Goal: Information Seeking & Learning: Learn about a topic

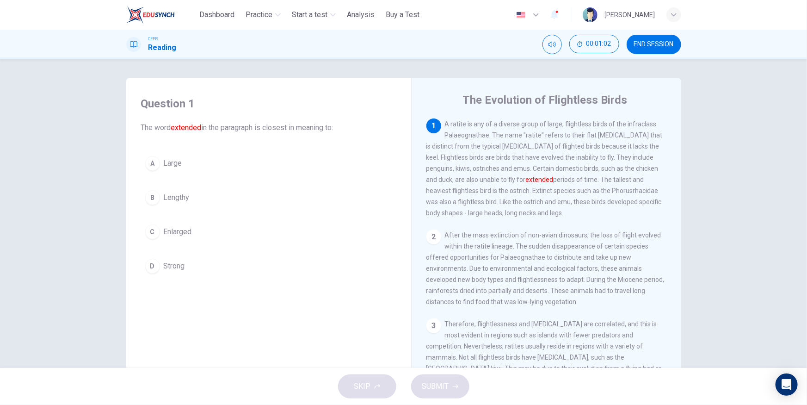
click at [174, 196] on span "Lengthy" at bounding box center [177, 197] width 26 height 11
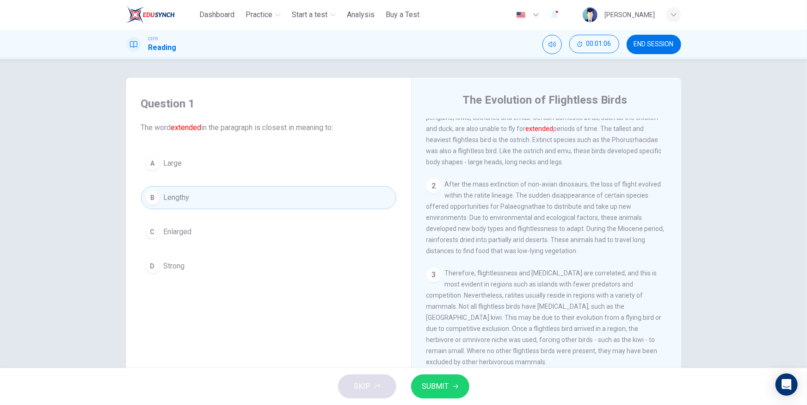
scroll to position [84, 0]
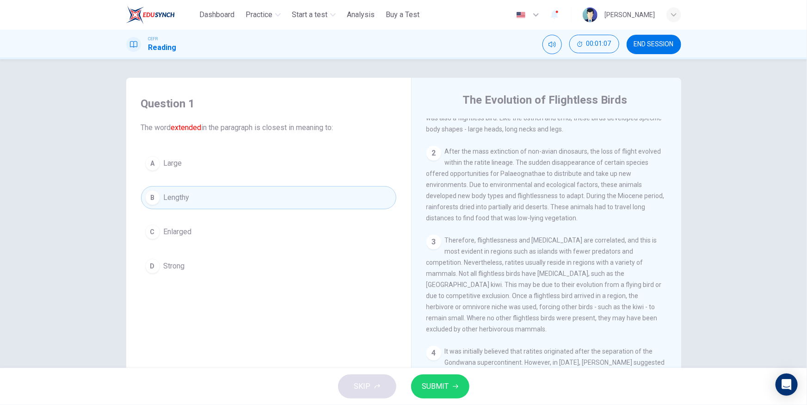
click at [447, 387] on span "SUBMIT" at bounding box center [435, 386] width 27 height 13
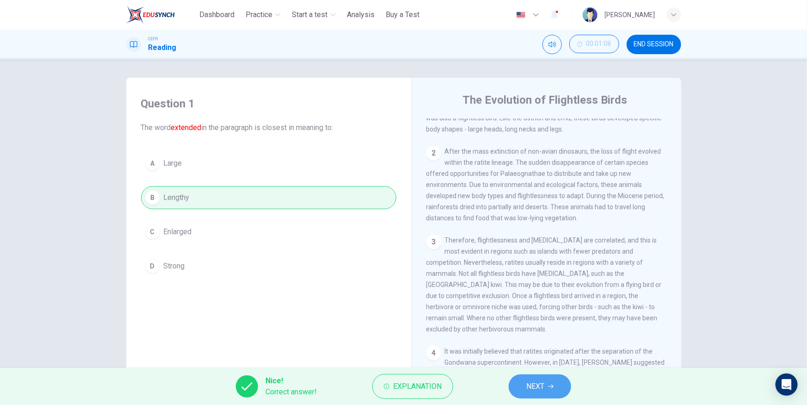
click at [556, 390] on button "NEXT" at bounding box center [540, 386] width 62 height 24
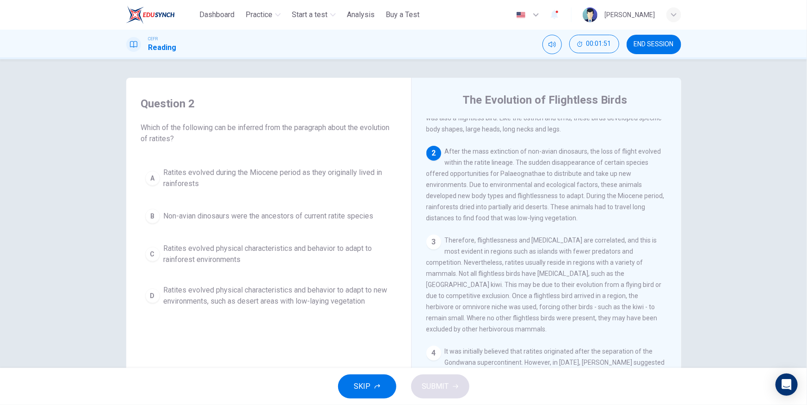
drag, startPoint x: 236, startPoint y: 128, endPoint x: 260, endPoint y: 126, distance: 24.6
click at [260, 126] on span "Which of the following can be inferred from the paragraph about the evolution o…" at bounding box center [268, 133] width 255 height 22
click at [257, 248] on span "Ratites evolved physical characteristics and behavior to adapt to rainforest en…" at bounding box center [278, 254] width 229 height 22
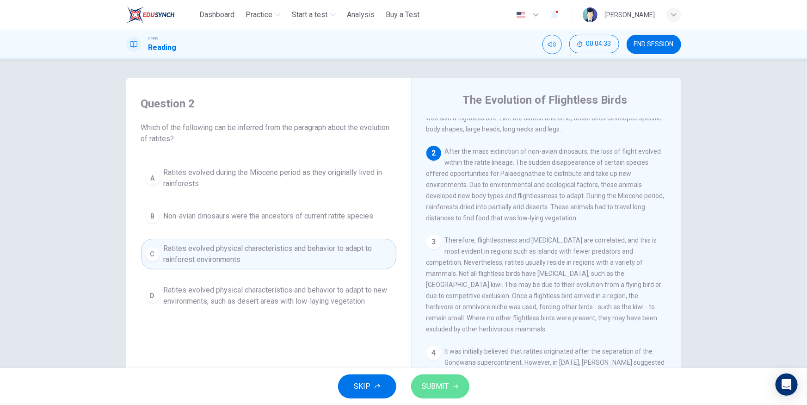
click at [432, 385] on span "SUBMIT" at bounding box center [435, 386] width 27 height 13
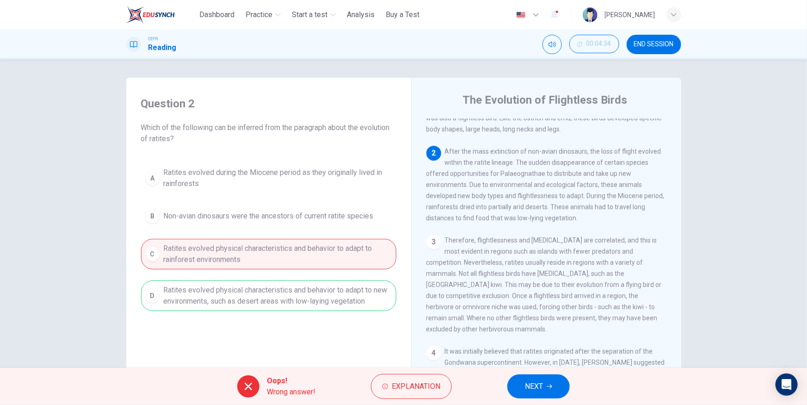
click at [544, 382] on button "NEXT" at bounding box center [539, 386] width 62 height 24
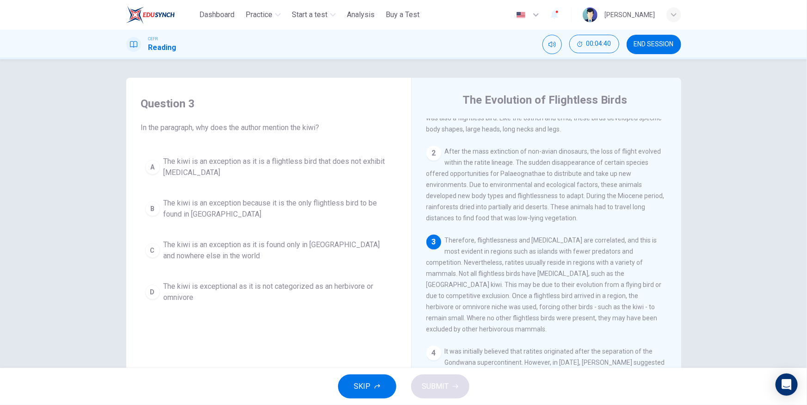
drag, startPoint x: 444, startPoint y: 247, endPoint x: 544, endPoint y: 268, distance: 102.3
click at [544, 268] on span "Therefore, flightlessness and [MEDICAL_DATA] are correlated, and this is most e…" at bounding box center [545, 284] width 236 height 96
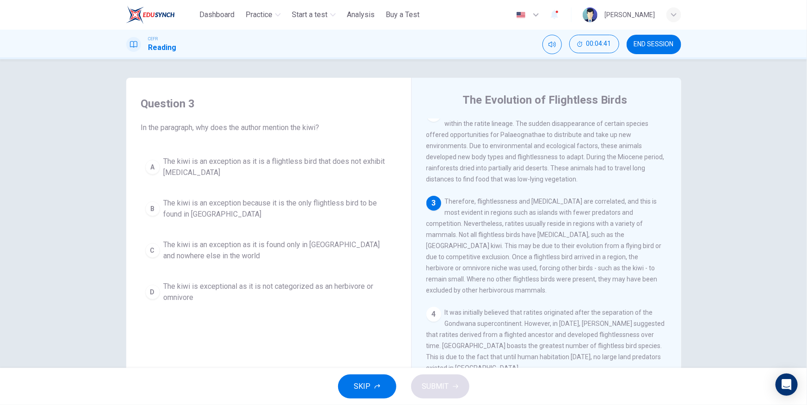
scroll to position [126, 0]
click at [299, 163] on span "The kiwi is an exception as it is a flightless bird that does not exhibit [MEDI…" at bounding box center [278, 167] width 229 height 22
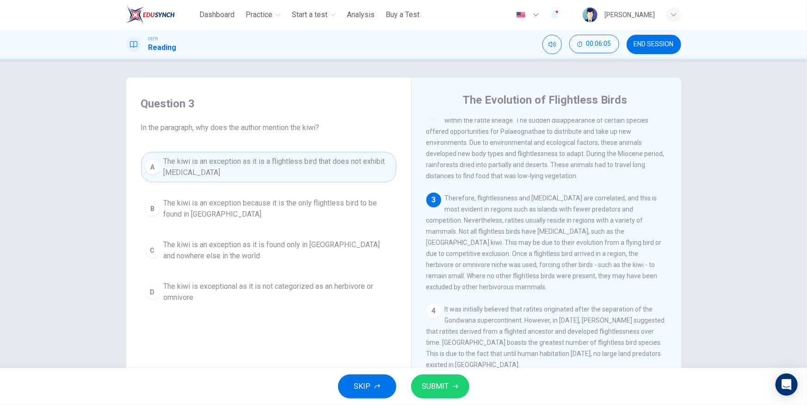
click at [433, 389] on span "SUBMIT" at bounding box center [435, 386] width 27 height 13
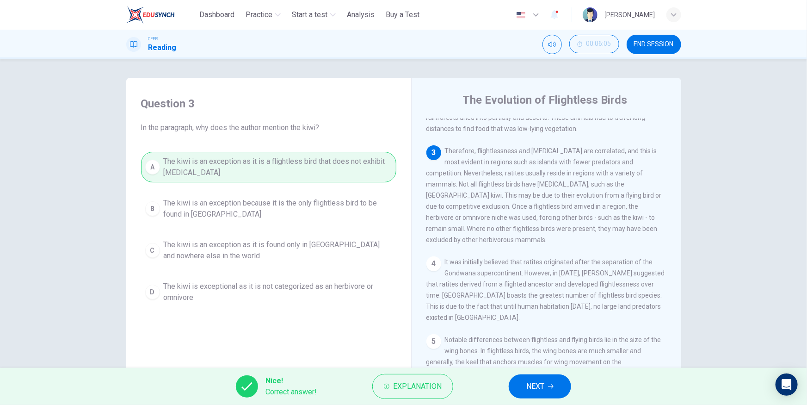
scroll to position [210, 0]
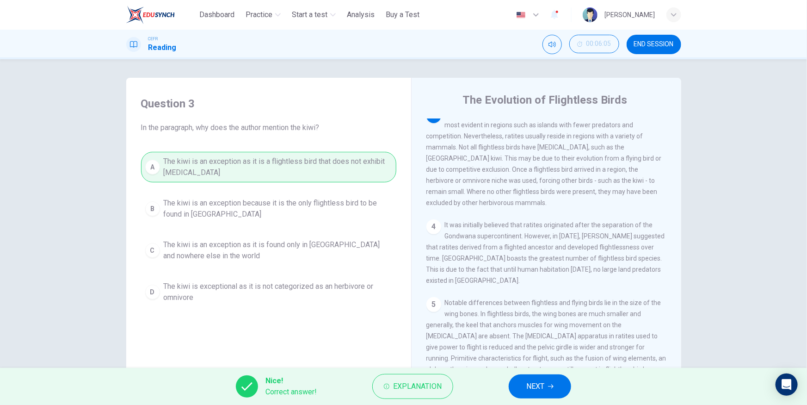
click at [546, 389] on button "NEXT" at bounding box center [540, 386] width 62 height 24
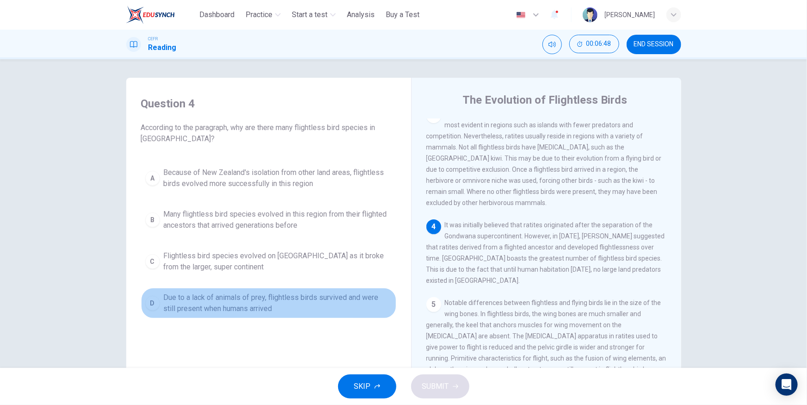
click at [249, 298] on span "Due to a lack of animals of prey, flightless birds survived and were still pres…" at bounding box center [278, 303] width 229 height 22
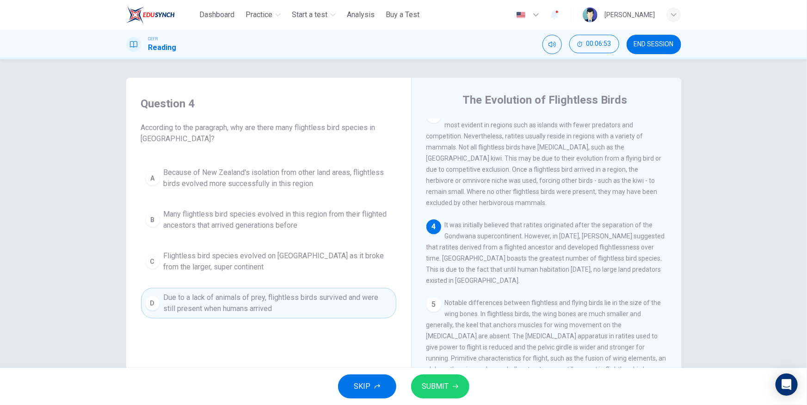
click at [439, 387] on span "SUBMIT" at bounding box center [435, 386] width 27 height 13
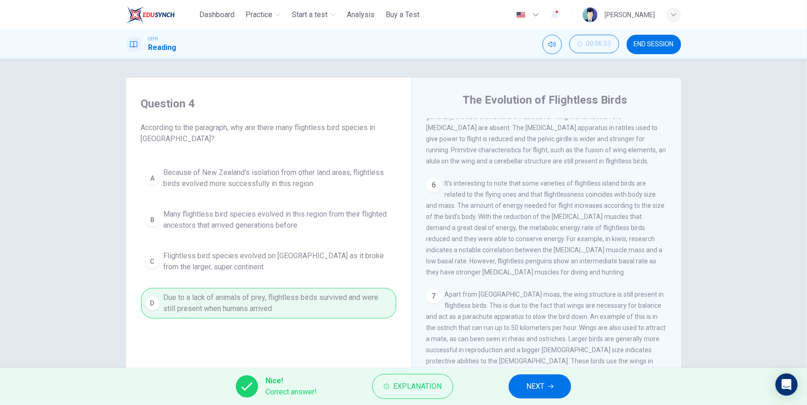
scroll to position [421, 0]
click at [531, 387] on span "NEXT" at bounding box center [536, 386] width 18 height 13
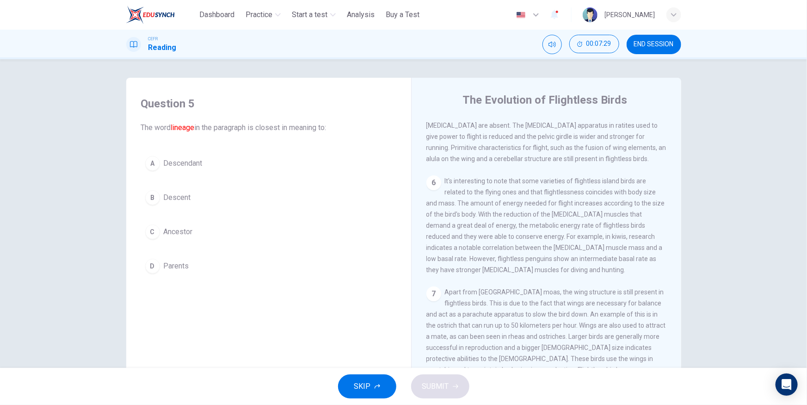
drag, startPoint x: 194, startPoint y: 129, endPoint x: 179, endPoint y: 129, distance: 15.7
click at [179, 129] on font "lineage" at bounding box center [183, 127] width 24 height 9
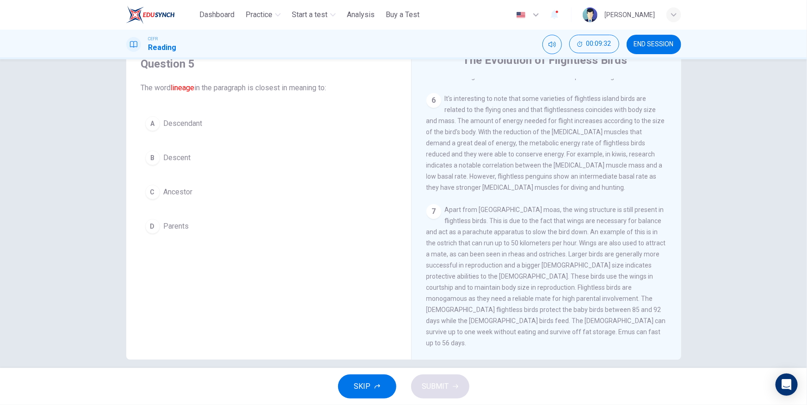
scroll to position [42, 0]
click at [180, 121] on span "Descendant" at bounding box center [183, 121] width 39 height 11
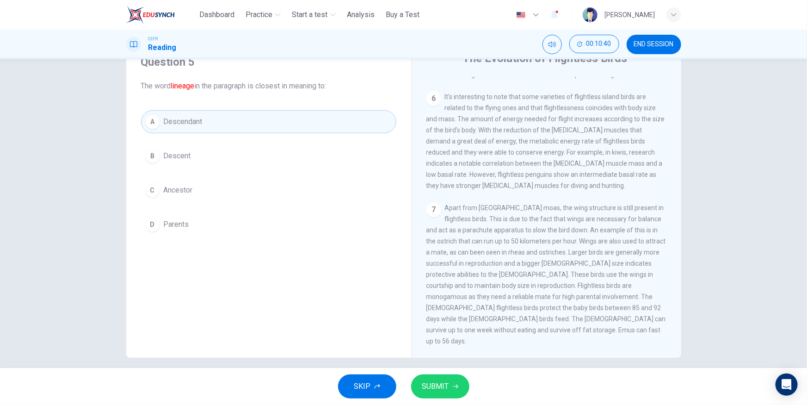
click at [437, 391] on span "SUBMIT" at bounding box center [435, 386] width 27 height 13
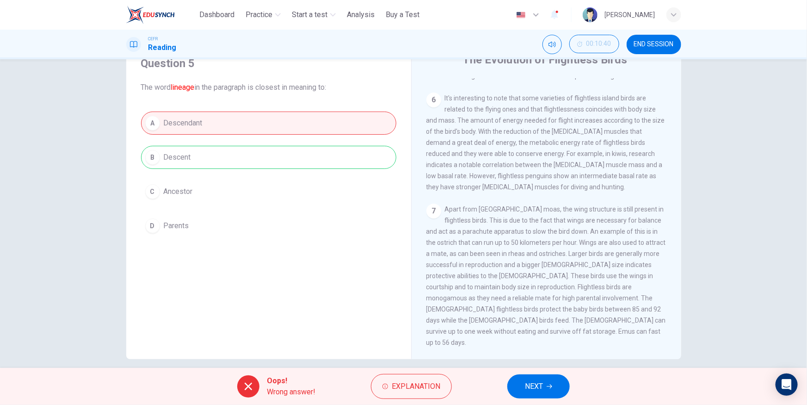
scroll to position [50, 0]
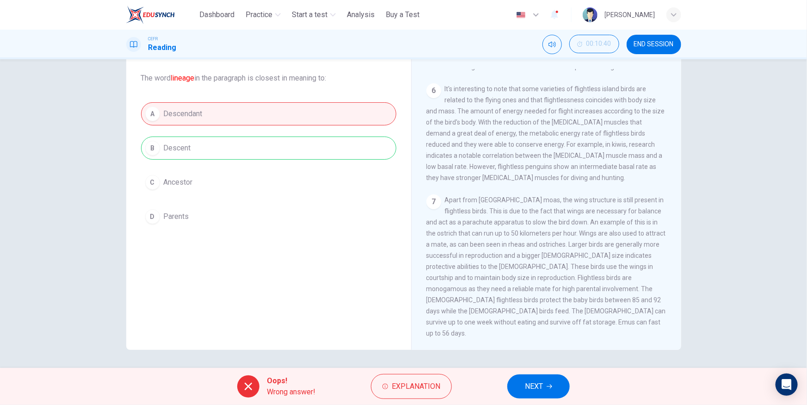
click at [538, 383] on span "NEXT" at bounding box center [534, 386] width 18 height 13
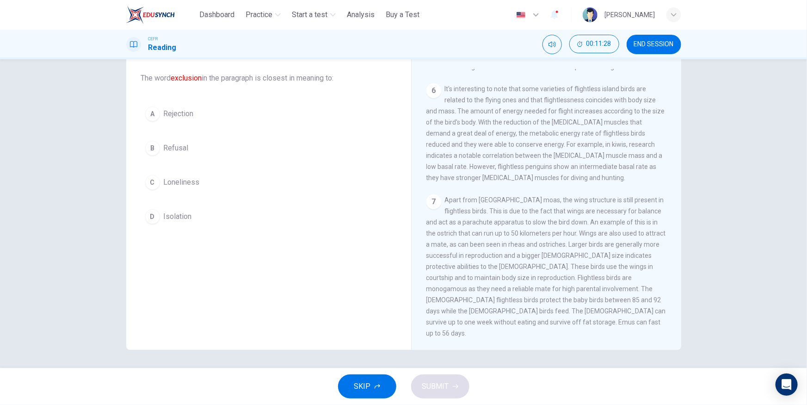
drag, startPoint x: 168, startPoint y: 210, endPoint x: 174, endPoint y: 212, distance: 6.9
click at [169, 208] on button "D Isolation" at bounding box center [268, 216] width 255 height 23
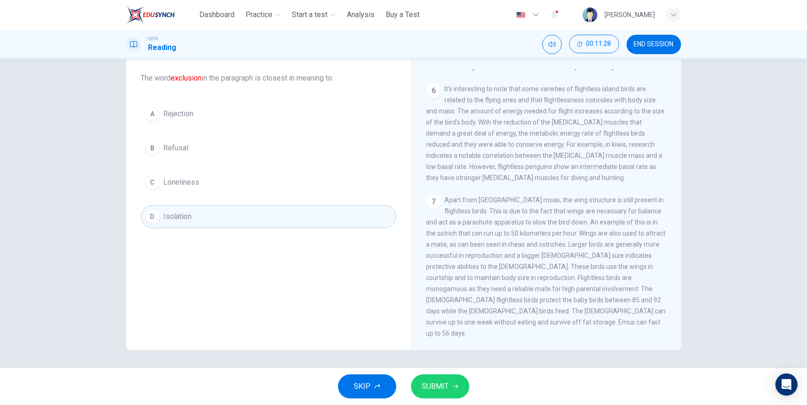
click at [457, 384] on icon "button" at bounding box center [456, 387] width 6 height 6
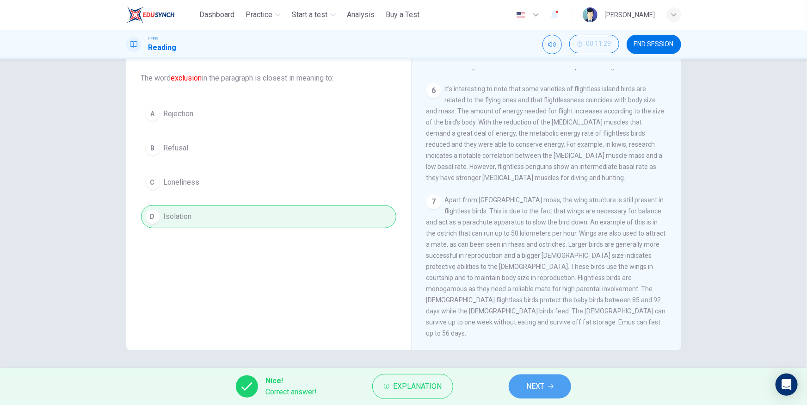
click at [548, 390] on button "NEXT" at bounding box center [540, 386] width 62 height 24
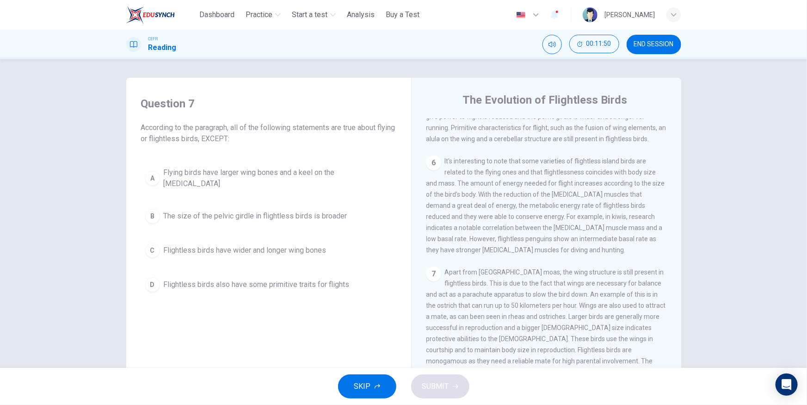
scroll to position [297, 0]
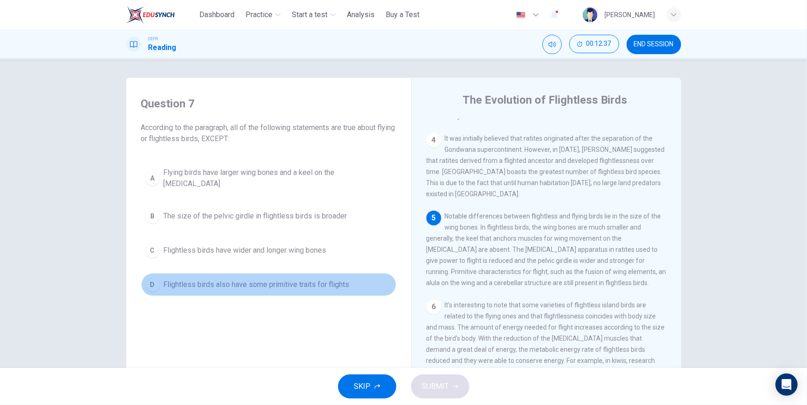
click at [204, 279] on span "Flightless birds also have some primitive traits for flights" at bounding box center [257, 284] width 186 height 11
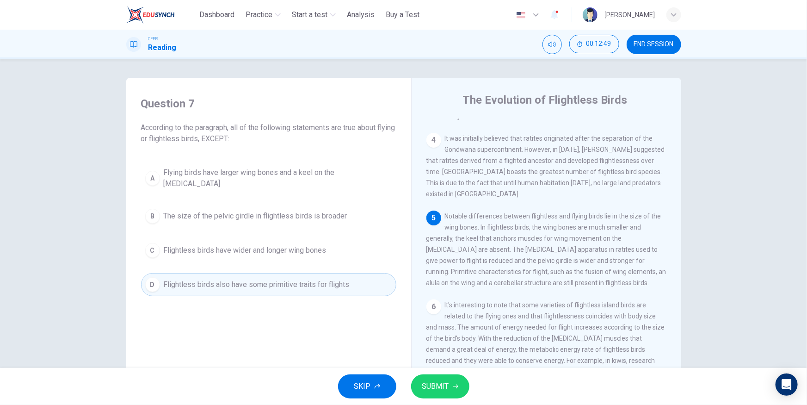
click at [246, 211] on span "The size of the pelvic girdle in flightless birds is broader" at bounding box center [256, 216] width 184 height 11
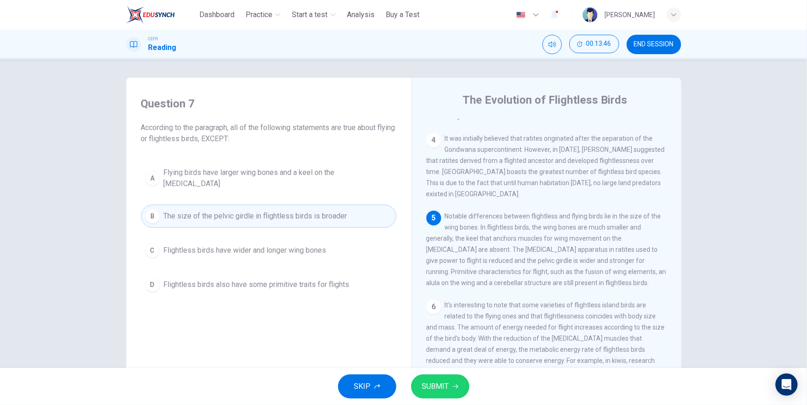
click at [615, 239] on span "Notable differences between flightless and flying birds lie in the size of the …" at bounding box center [547, 249] width 240 height 74
click at [333, 179] on span "Flying birds have larger wing bones and a keel on the [MEDICAL_DATA]" at bounding box center [278, 178] width 229 height 22
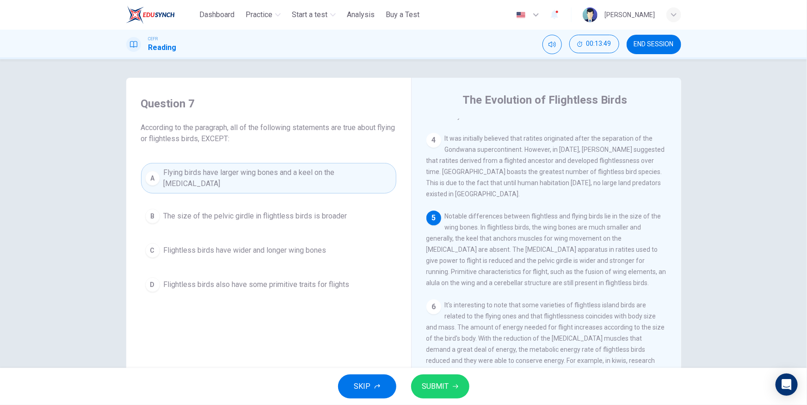
click at [439, 388] on span "SUBMIT" at bounding box center [435, 386] width 27 height 13
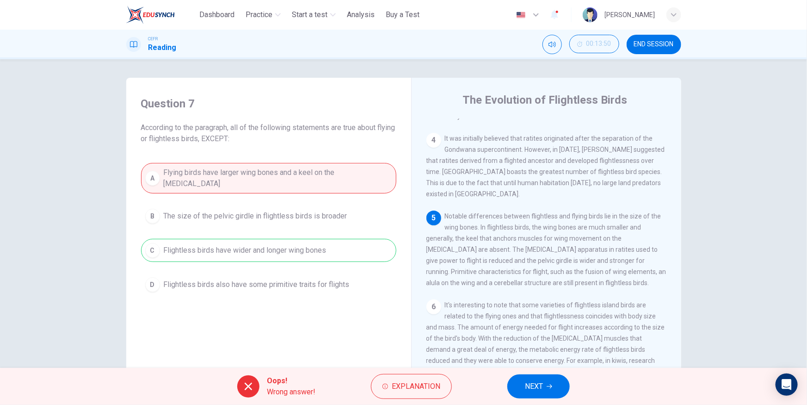
click at [316, 246] on div "A Flying birds have larger wing bones and a keel on the [MEDICAL_DATA] B The si…" at bounding box center [268, 229] width 255 height 133
click at [319, 176] on div "A Flying birds have larger wing bones and a keel on the [MEDICAL_DATA] B The si…" at bounding box center [268, 229] width 255 height 133
click at [528, 380] on span "NEXT" at bounding box center [534, 386] width 18 height 13
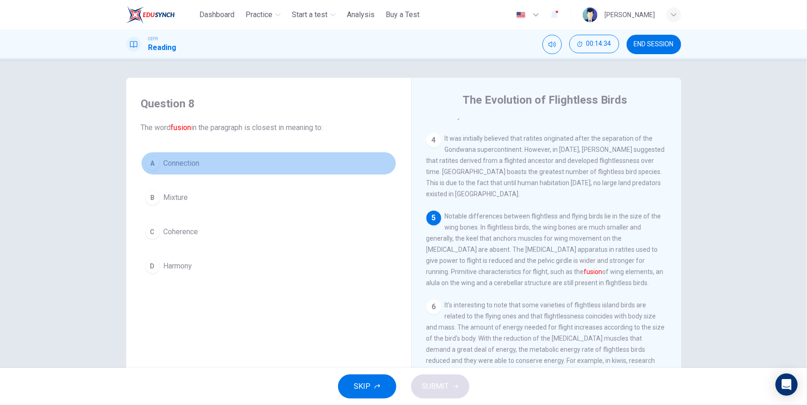
click at [188, 164] on span "Connection" at bounding box center [182, 163] width 36 height 11
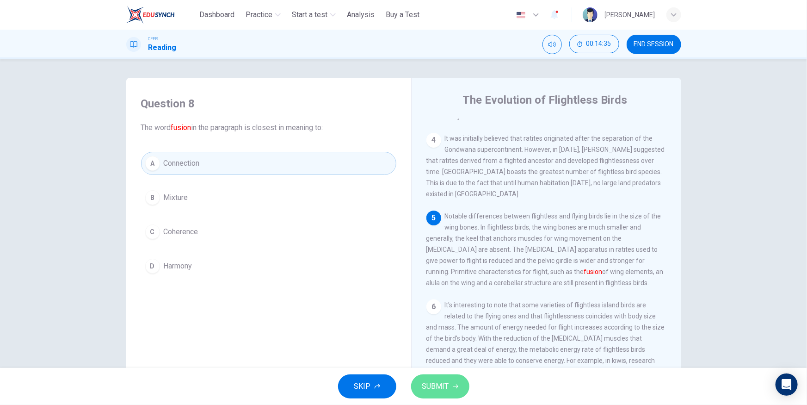
click at [453, 386] on icon "button" at bounding box center [456, 387] width 6 height 4
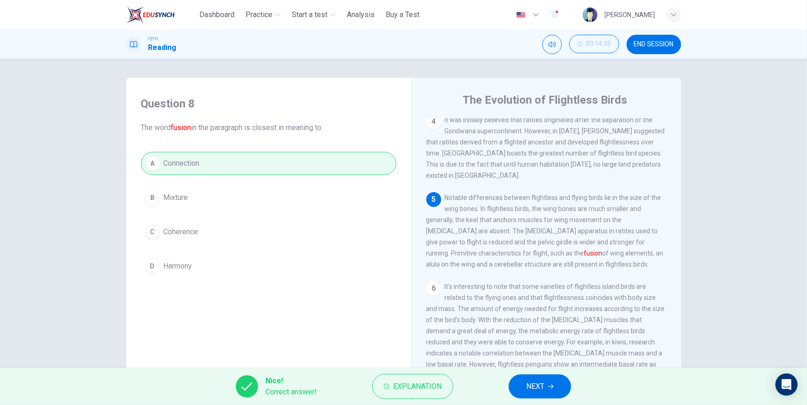
scroll to position [339, 0]
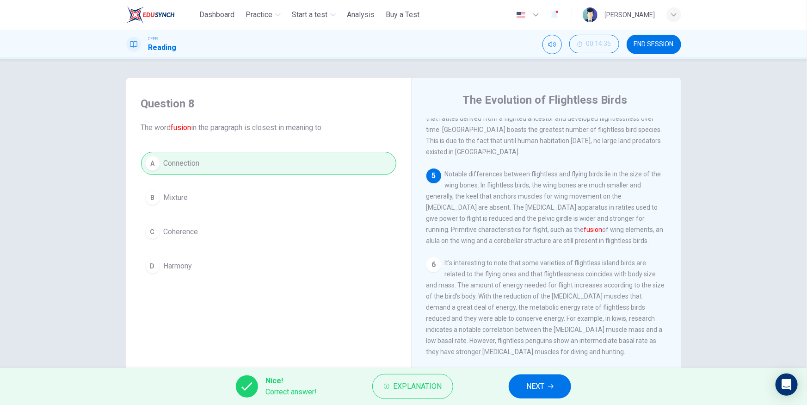
click at [528, 388] on span "NEXT" at bounding box center [536, 386] width 18 height 13
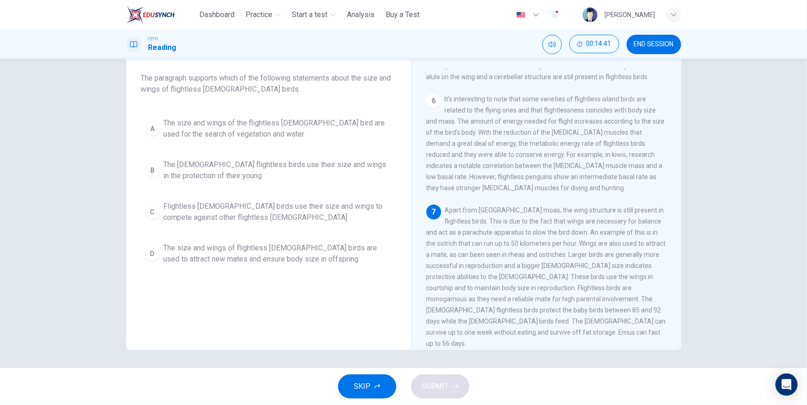
scroll to position [465, 0]
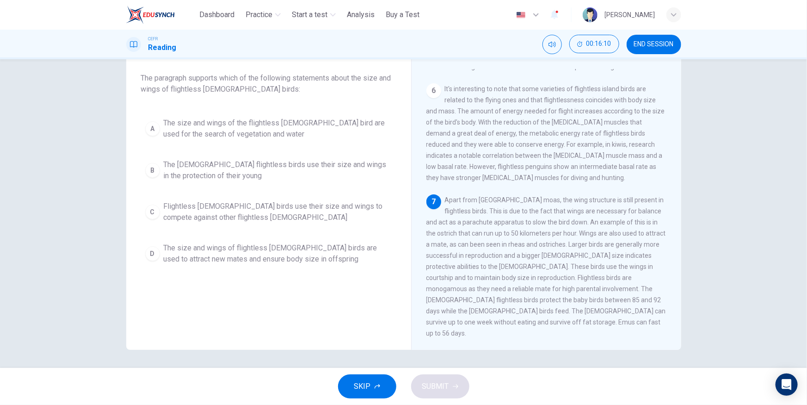
click at [246, 249] on span "The size and wings of flightless [DEMOGRAPHIC_DATA] birds are used to attract n…" at bounding box center [278, 253] width 229 height 22
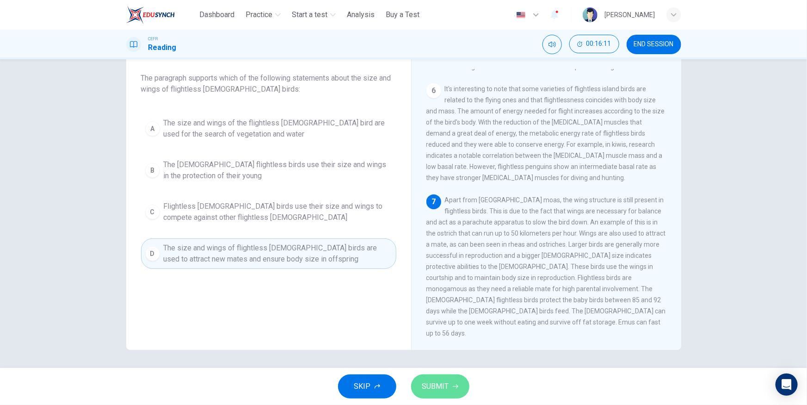
click at [440, 388] on span "SUBMIT" at bounding box center [435, 386] width 27 height 13
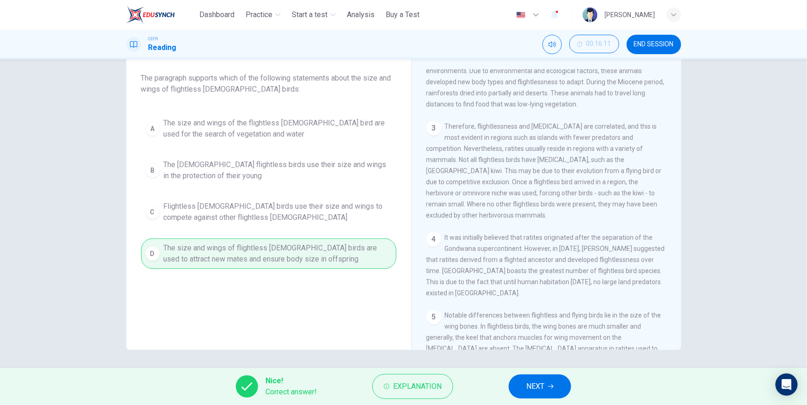
scroll to position [129, 0]
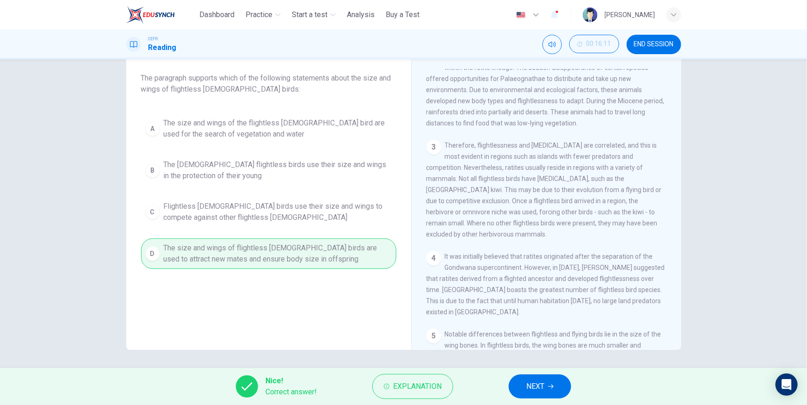
click at [543, 391] on span "NEXT" at bounding box center [536, 386] width 18 height 13
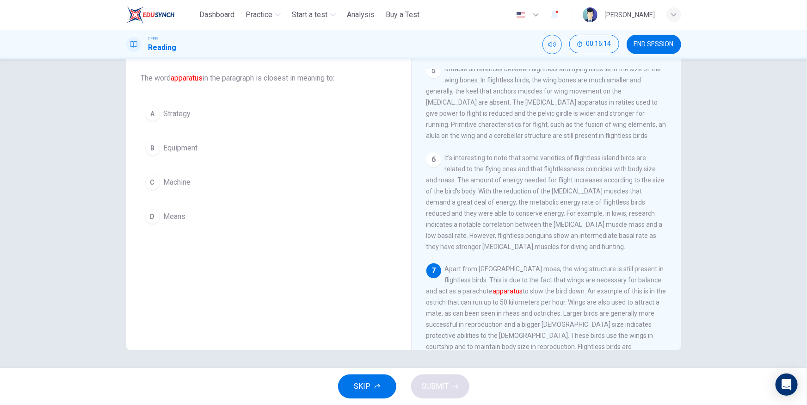
scroll to position [465, 0]
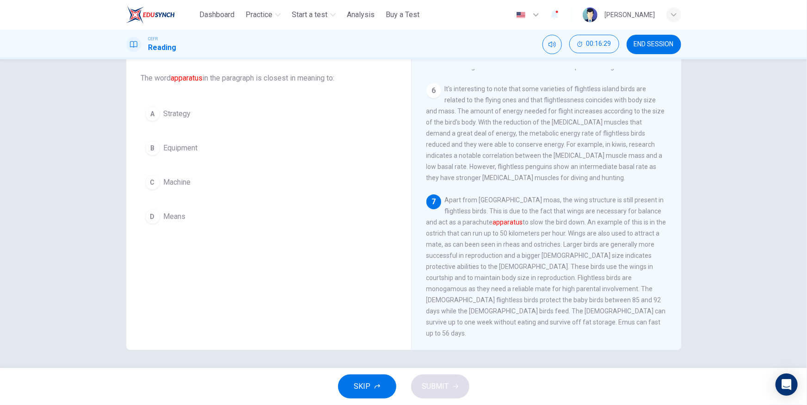
click at [177, 149] on span "Equipment" at bounding box center [181, 148] width 34 height 11
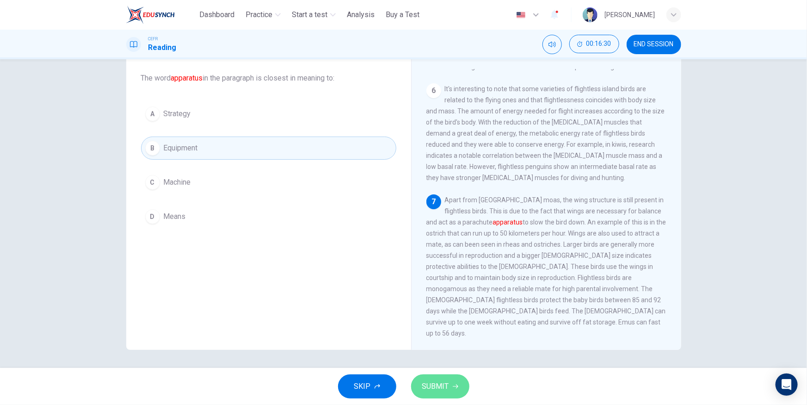
click at [439, 391] on span "SUBMIT" at bounding box center [435, 386] width 27 height 13
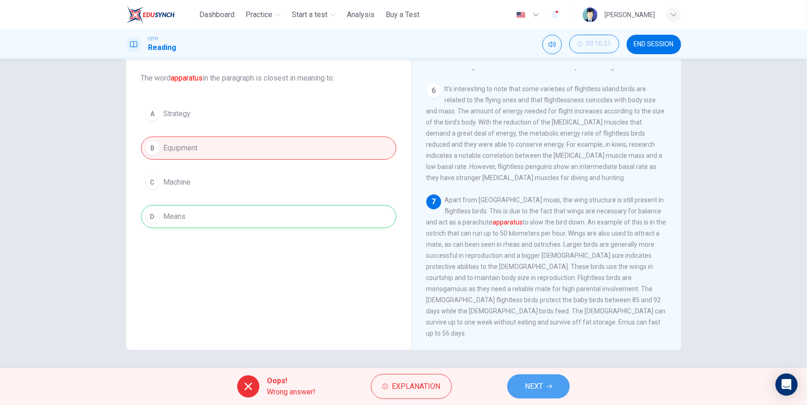
click at [534, 388] on span "NEXT" at bounding box center [534, 386] width 18 height 13
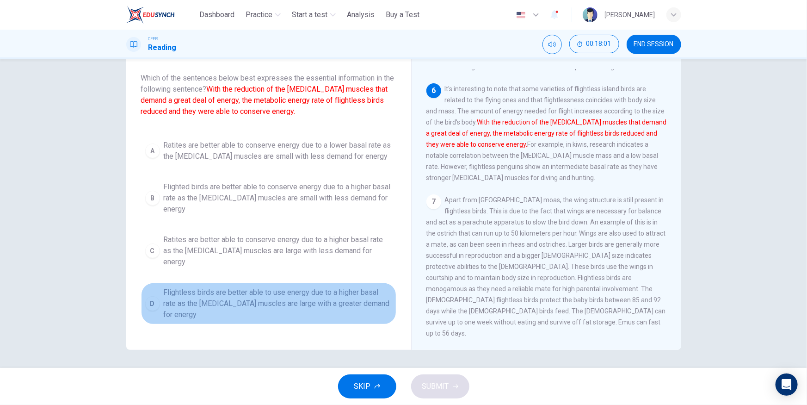
click at [343, 287] on span "Flightless birds are better able to use energy due to a higher basal rate as th…" at bounding box center [278, 303] width 229 height 33
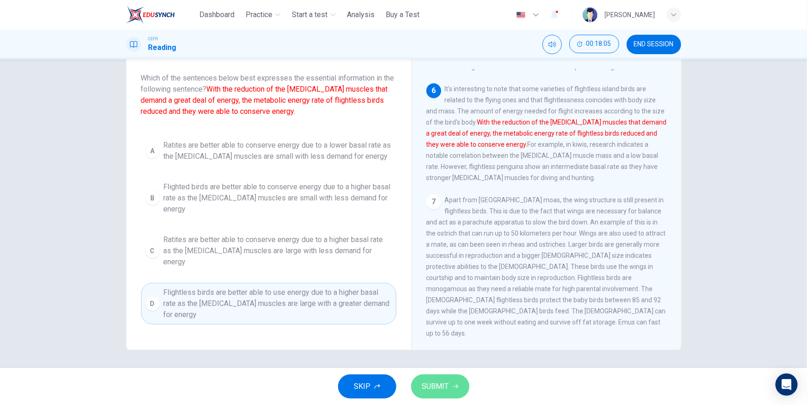
click at [444, 388] on span "SUBMIT" at bounding box center [435, 386] width 27 height 13
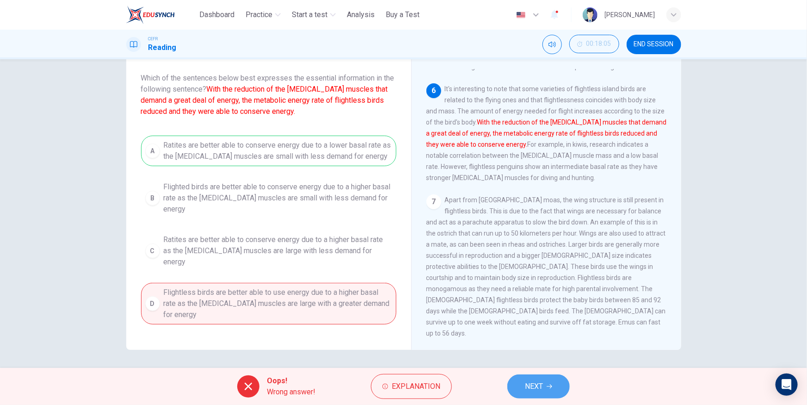
click at [529, 383] on span "NEXT" at bounding box center [534, 386] width 18 height 13
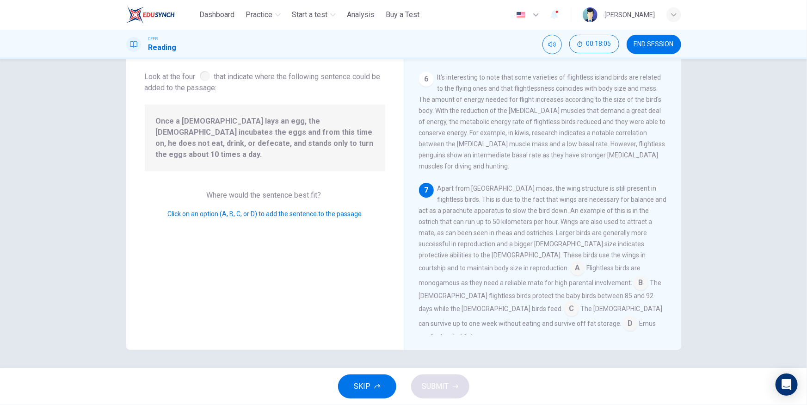
scroll to position [478, 0]
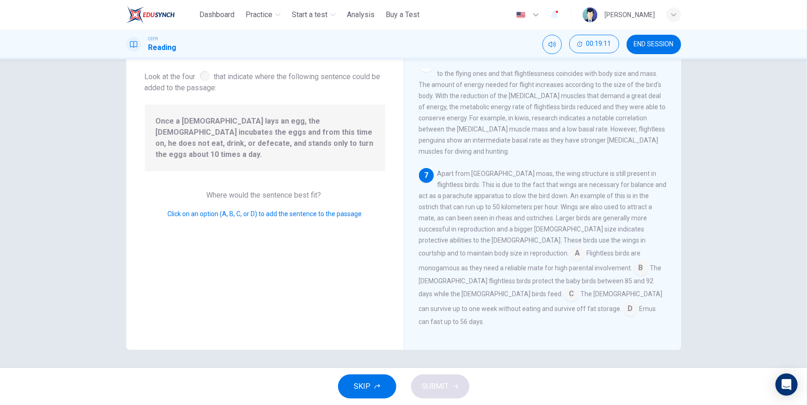
click at [571, 261] on input at bounding box center [578, 254] width 15 height 15
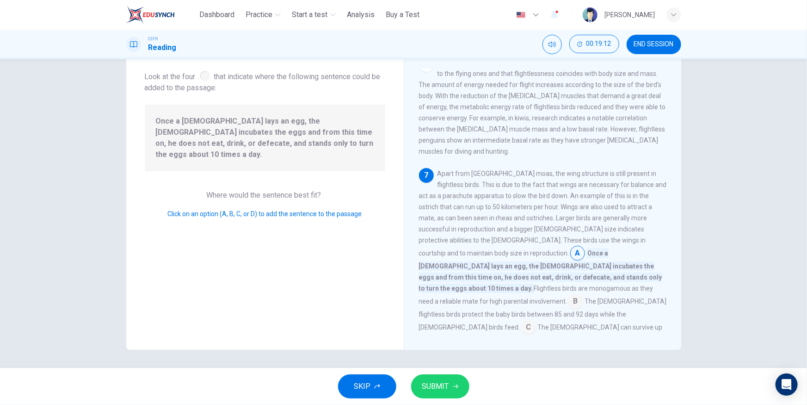
click at [429, 383] on span "SUBMIT" at bounding box center [435, 386] width 27 height 13
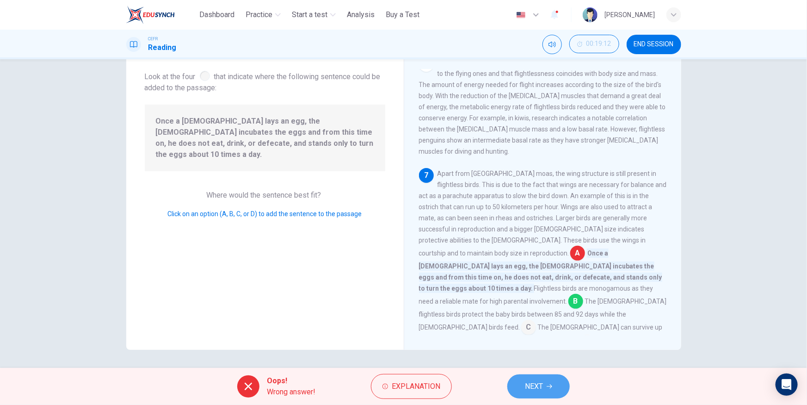
click at [556, 380] on button "NEXT" at bounding box center [539, 386] width 62 height 24
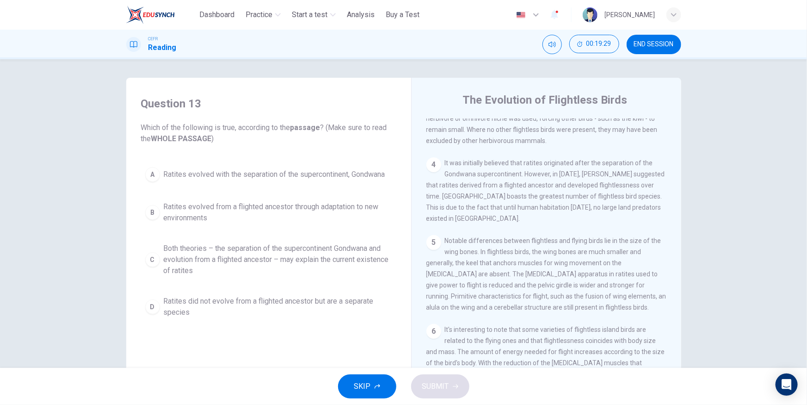
scroll to position [255, 0]
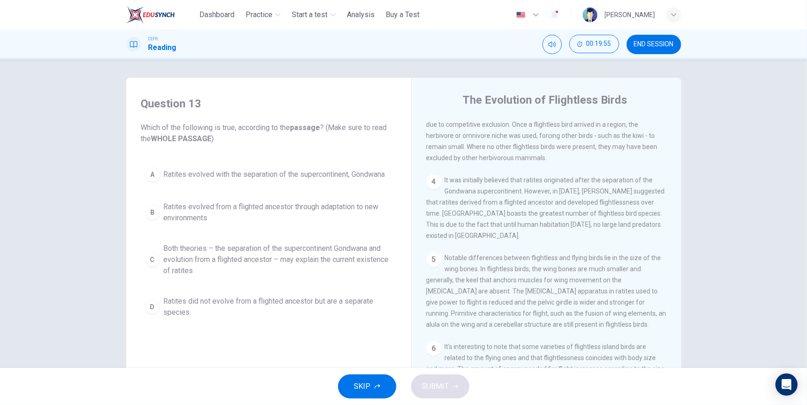
drag, startPoint x: 179, startPoint y: 141, endPoint x: 208, endPoint y: 144, distance: 29.3
click at [208, 144] on span "Which of the following is true, according to the passage ? (Make sure to read t…" at bounding box center [268, 133] width 255 height 22
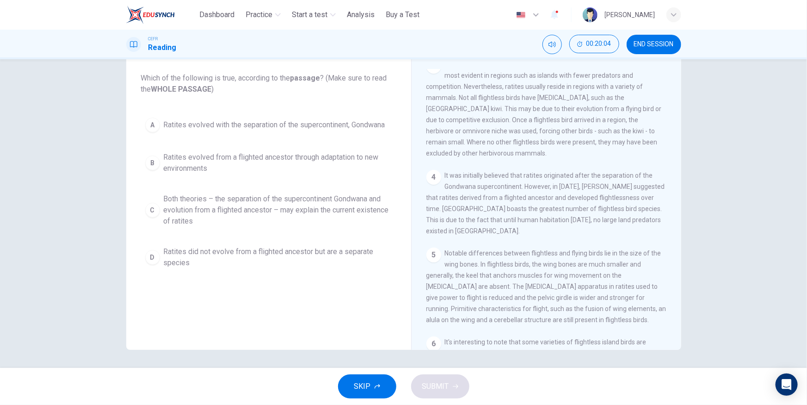
scroll to position [0, 0]
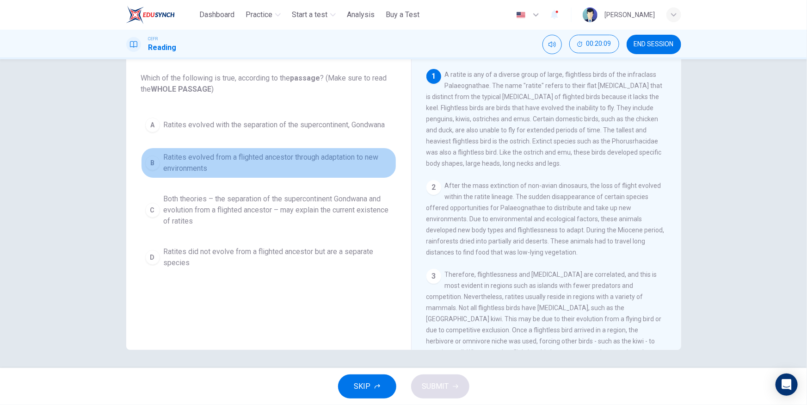
click at [331, 160] on span "Ratites evolved from a flighted ancestor through adaptation to new environments" at bounding box center [278, 163] width 229 height 22
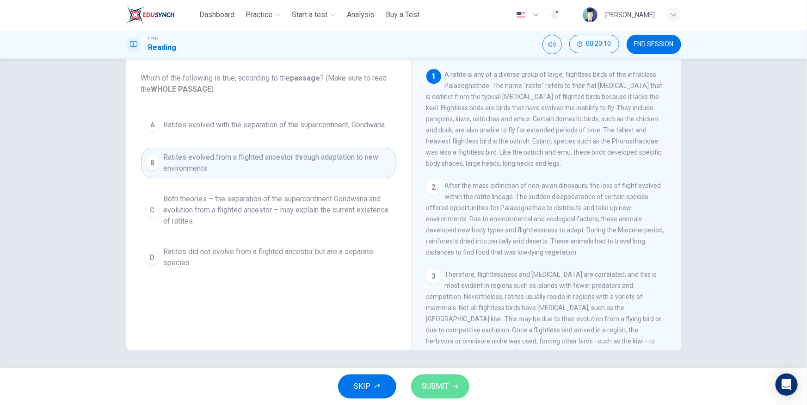
click at [428, 385] on span "SUBMIT" at bounding box center [435, 386] width 27 height 13
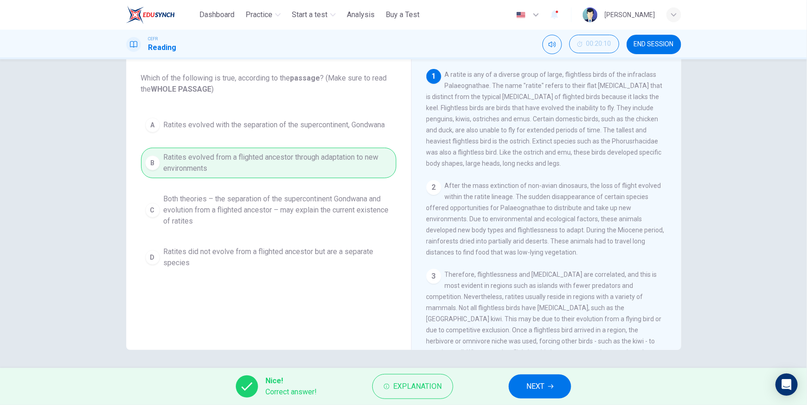
click at [560, 388] on button "NEXT" at bounding box center [540, 386] width 62 height 24
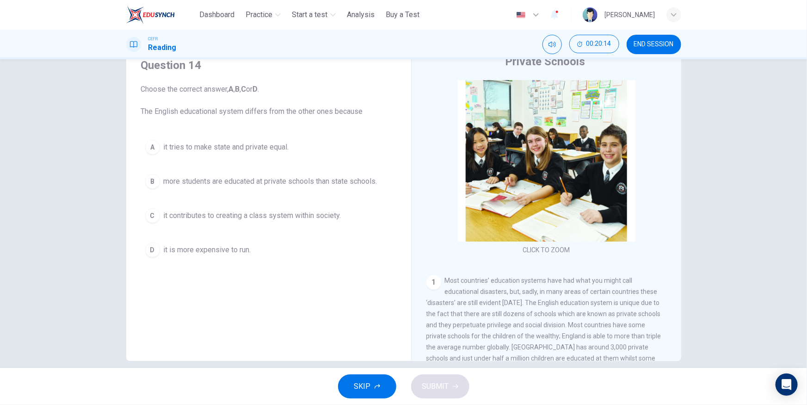
scroll to position [50, 0]
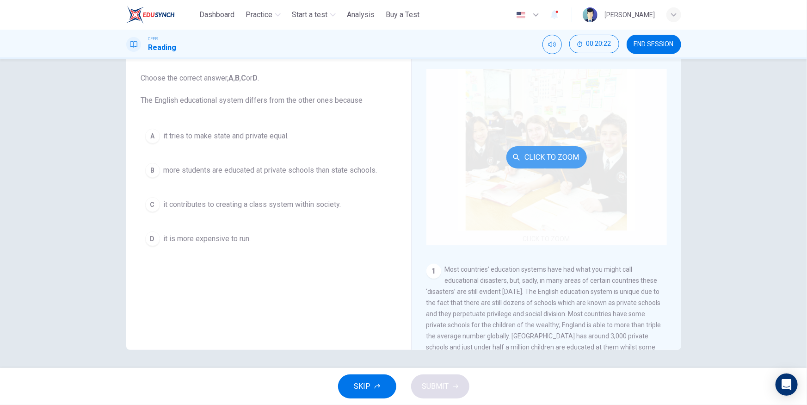
click at [548, 161] on button "Click to Zoom" at bounding box center [547, 157] width 81 height 22
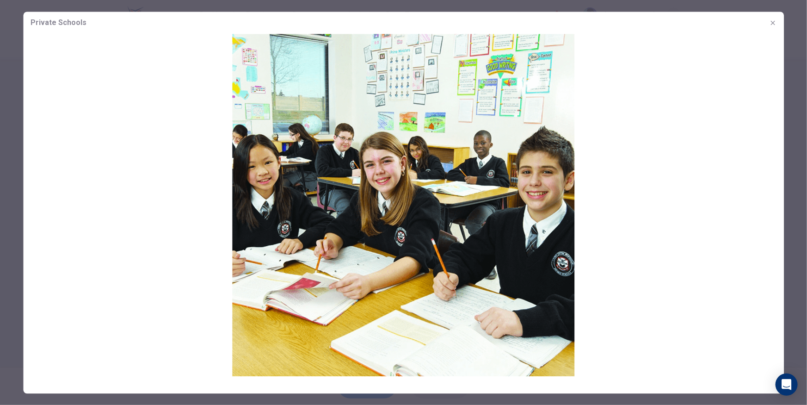
click at [592, 131] on img at bounding box center [403, 205] width 761 height 342
drag, startPoint x: 708, startPoint y: 283, endPoint x: 676, endPoint y: 257, distance: 41.2
click at [705, 278] on img at bounding box center [403, 205] width 761 height 342
click at [591, 245] on img at bounding box center [403, 205] width 761 height 342
click at [591, 243] on img at bounding box center [403, 205] width 761 height 342
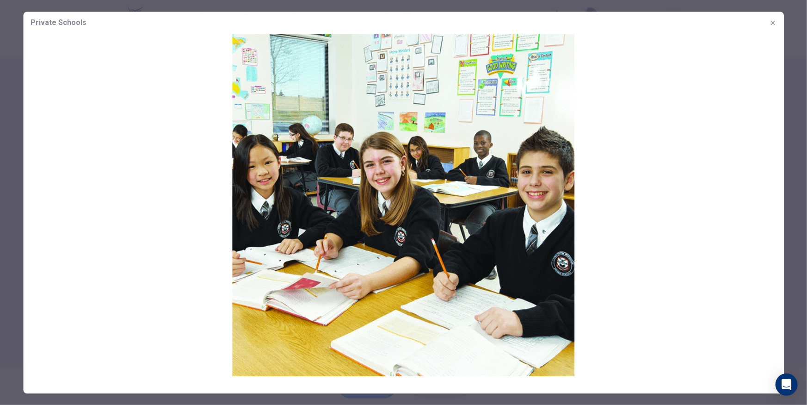
drag, startPoint x: 591, startPoint y: 241, endPoint x: 614, endPoint y: 216, distance: 33.7
click at [591, 241] on img at bounding box center [403, 205] width 761 height 342
click at [401, 159] on img at bounding box center [403, 205] width 761 height 342
click at [776, 24] on icon "button" at bounding box center [773, 22] width 7 height 7
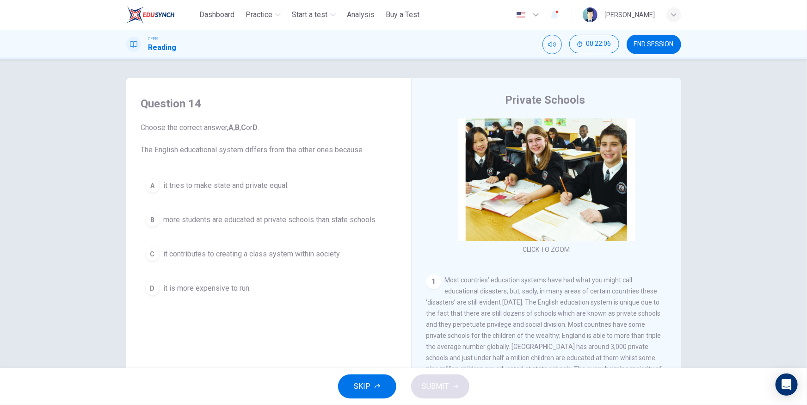
scroll to position [42, 0]
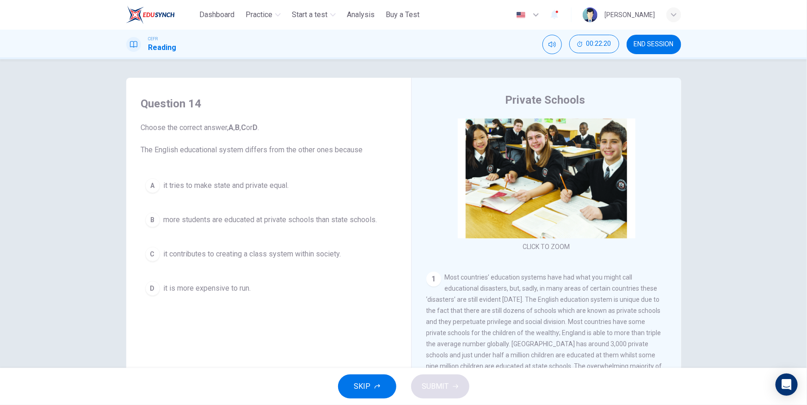
click at [323, 252] on span "it contributes to creating a class system within society." at bounding box center [253, 253] width 178 height 11
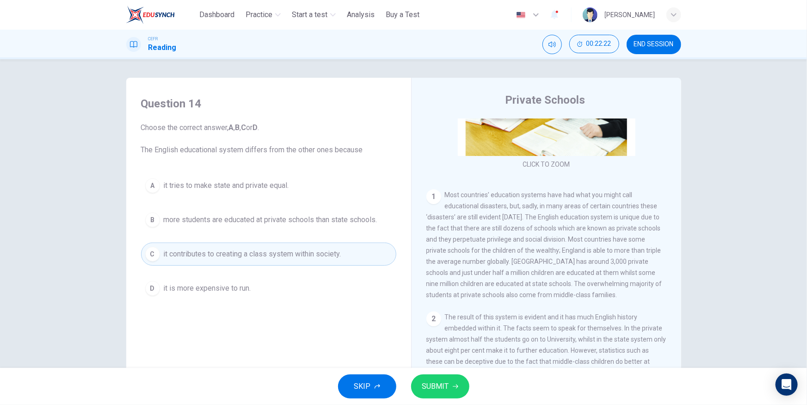
scroll to position [126, 0]
click at [460, 383] on button "SUBMIT" at bounding box center [440, 386] width 58 height 24
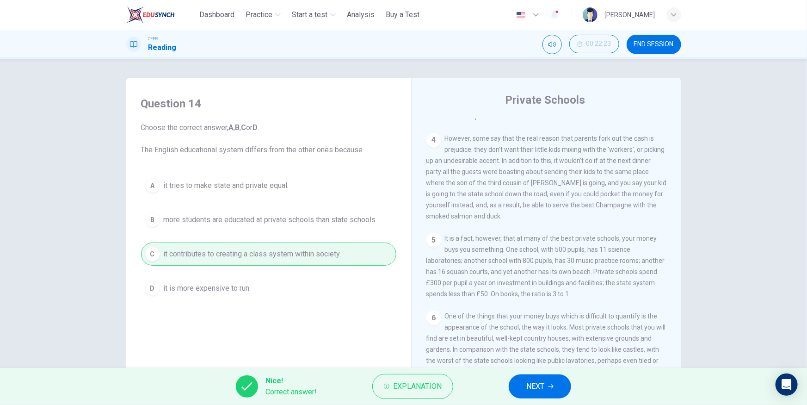
scroll to position [591, 0]
click at [548, 379] on button "NEXT" at bounding box center [540, 386] width 62 height 24
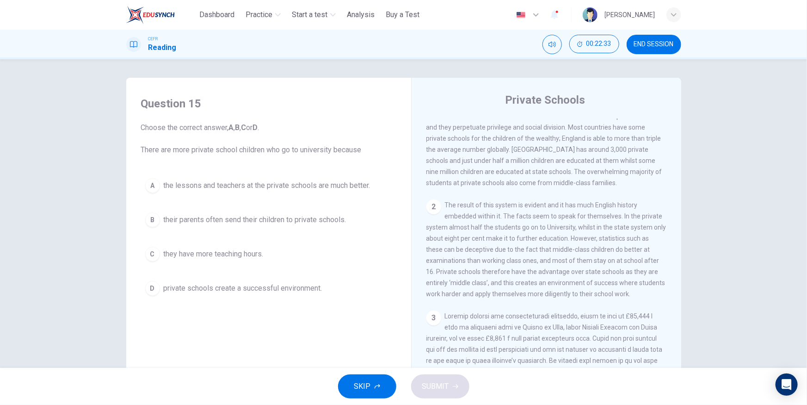
scroll to position [255, 0]
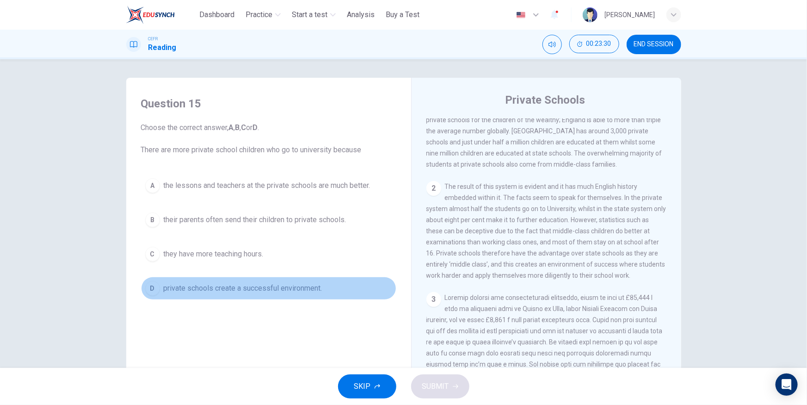
click at [282, 289] on span "private schools create a successful environment." at bounding box center [243, 288] width 159 height 11
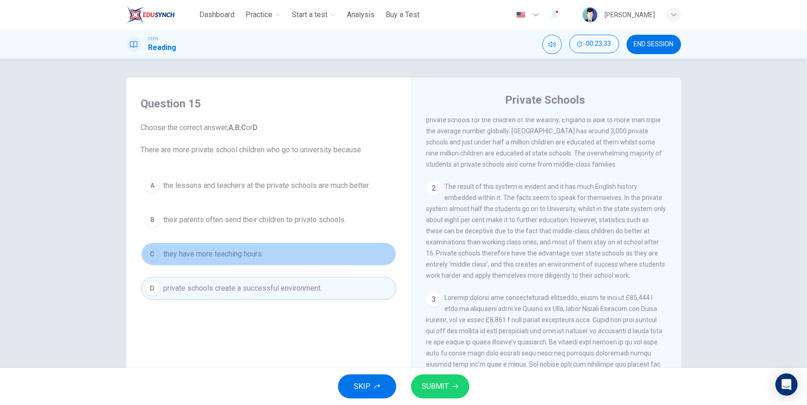
click at [267, 252] on button "C they have more teaching hours." at bounding box center [268, 253] width 255 height 23
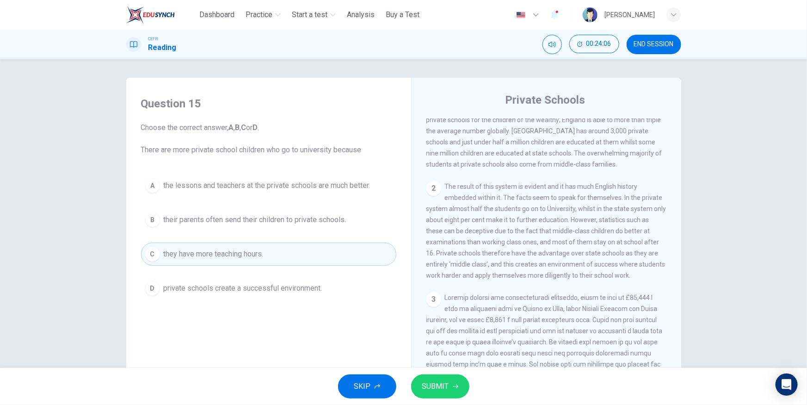
click at [233, 284] on span "private schools create a successful environment." at bounding box center [243, 288] width 159 height 11
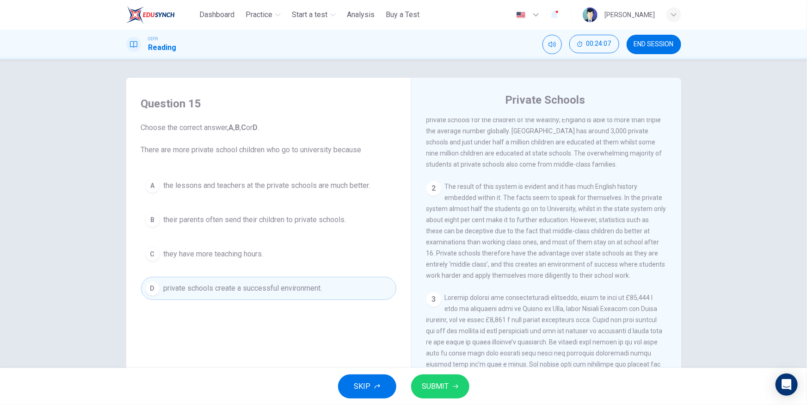
click at [442, 381] on span "SUBMIT" at bounding box center [435, 386] width 27 height 13
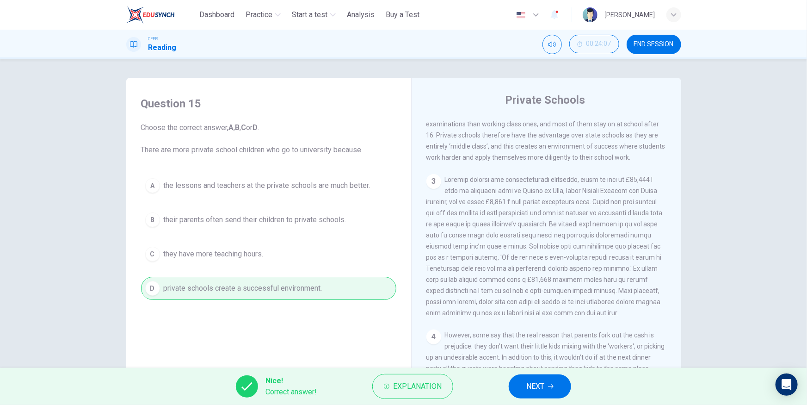
scroll to position [381, 0]
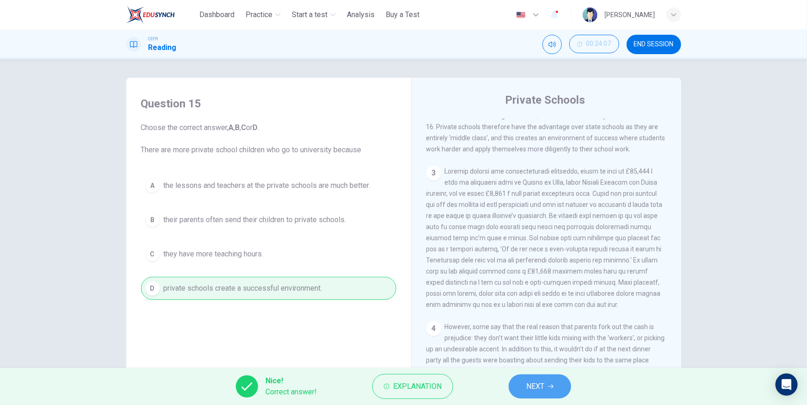
click at [557, 392] on button "NEXT" at bounding box center [540, 386] width 62 height 24
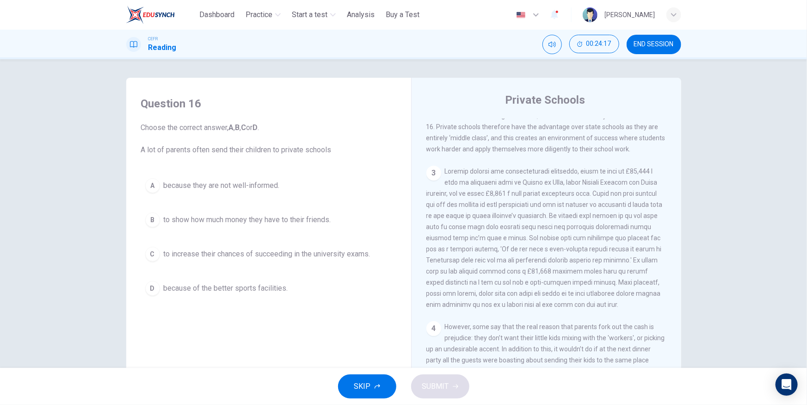
click at [264, 259] on span "to increase their chances of succeeding in the university exams." at bounding box center [267, 253] width 207 height 11
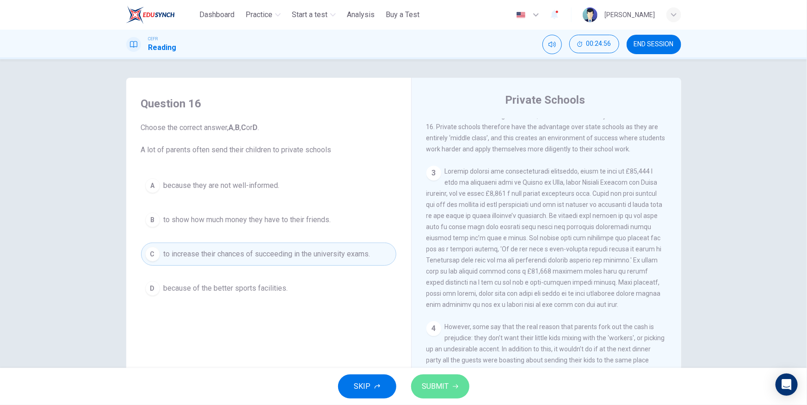
click at [418, 382] on button "SUBMIT" at bounding box center [440, 386] width 58 height 24
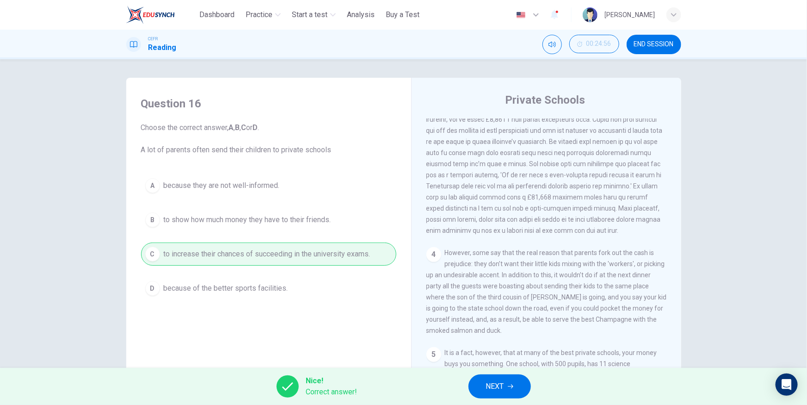
scroll to position [465, 0]
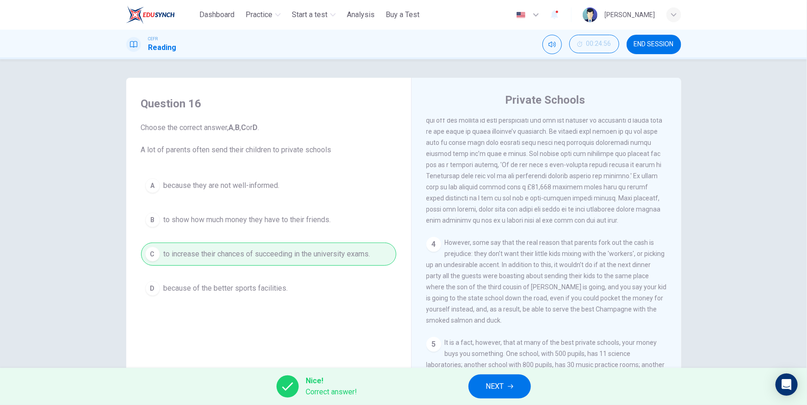
click at [510, 383] on button "NEXT" at bounding box center [500, 386] width 62 height 24
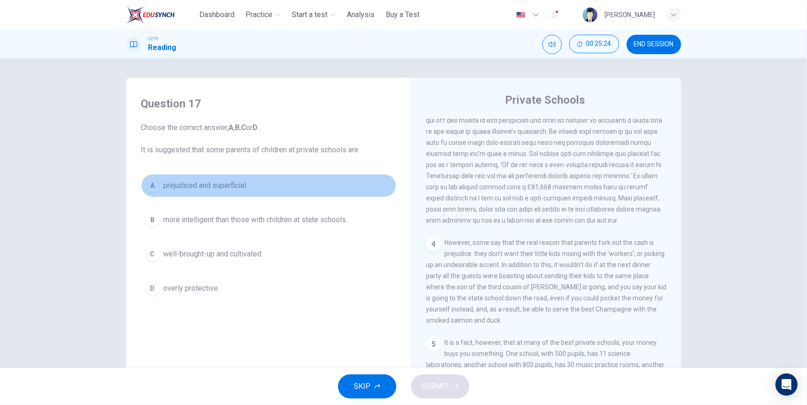
click at [242, 185] on span "prejudiced and superficial." at bounding box center [206, 185] width 84 height 11
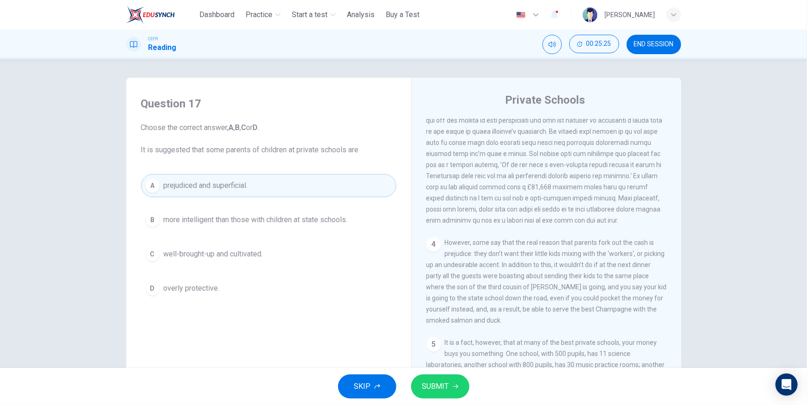
click at [435, 384] on span "SUBMIT" at bounding box center [435, 386] width 27 height 13
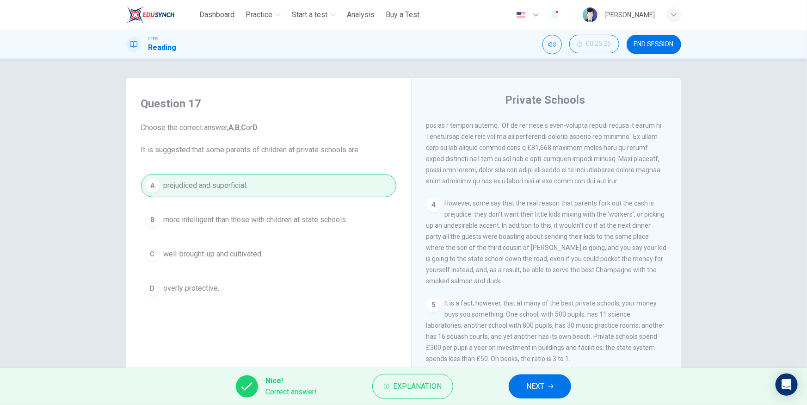
scroll to position [507, 0]
click at [528, 381] on span "NEXT" at bounding box center [536, 386] width 18 height 13
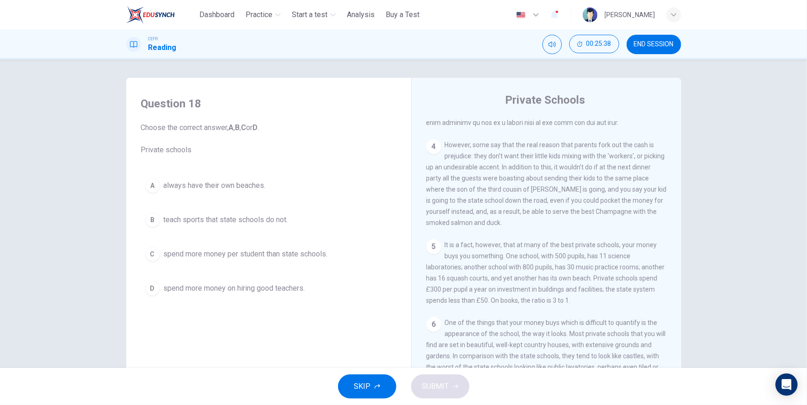
scroll to position [591, 0]
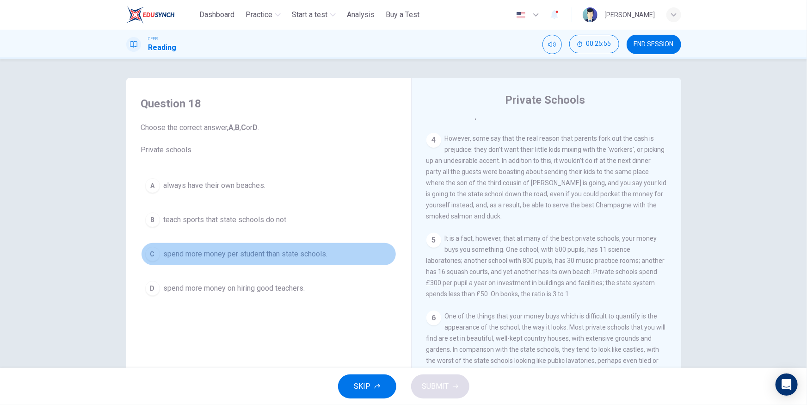
click at [291, 250] on span "spend more money per student than state schools." at bounding box center [246, 253] width 164 height 11
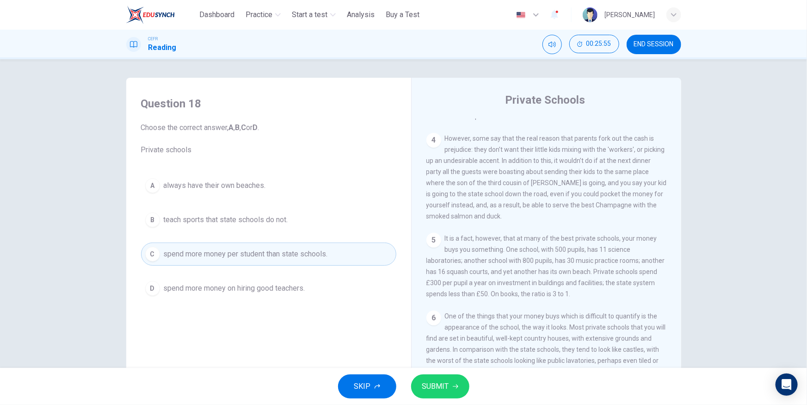
click at [441, 377] on button "SUBMIT" at bounding box center [440, 386] width 58 height 24
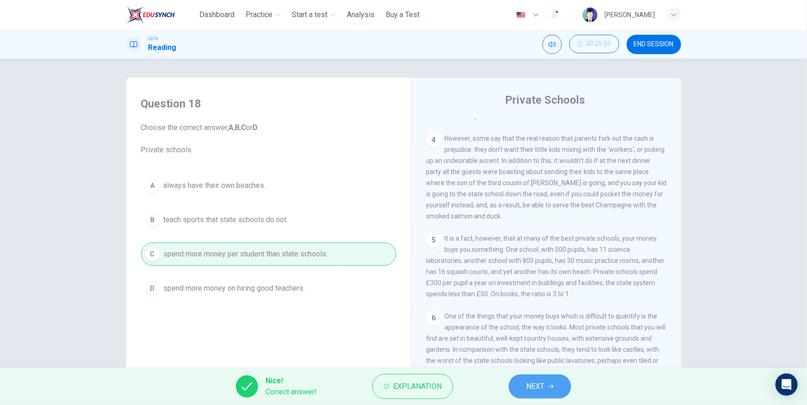
click at [528, 384] on span "NEXT" at bounding box center [536, 386] width 18 height 13
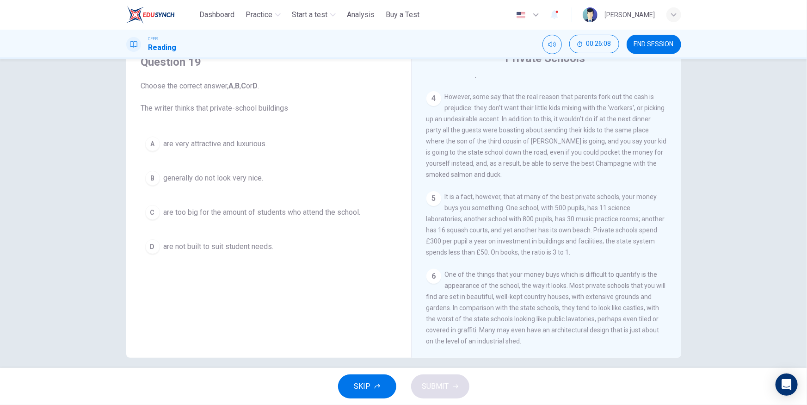
scroll to position [50, 0]
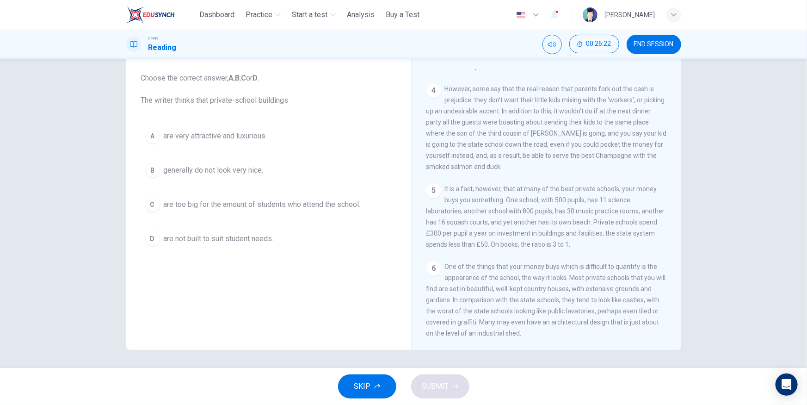
click at [225, 139] on span "are very attractive and luxurious." at bounding box center [216, 135] width 104 height 11
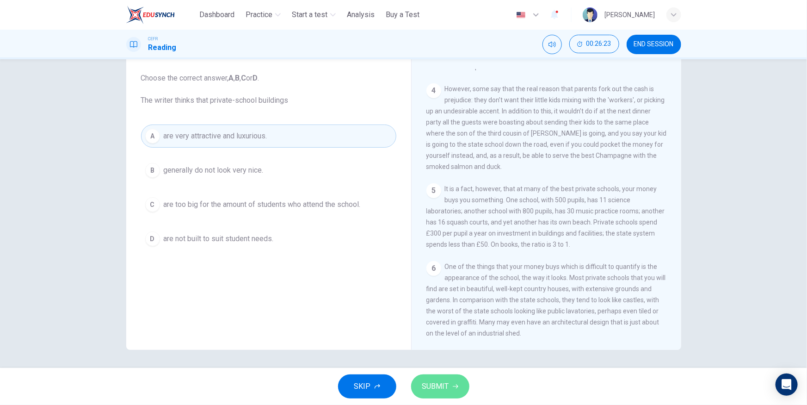
click at [427, 379] on button "SUBMIT" at bounding box center [440, 386] width 58 height 24
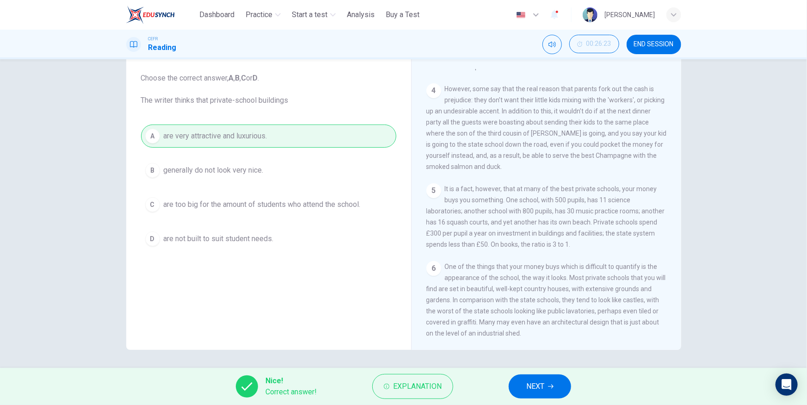
click at [541, 387] on span "NEXT" at bounding box center [536, 386] width 18 height 13
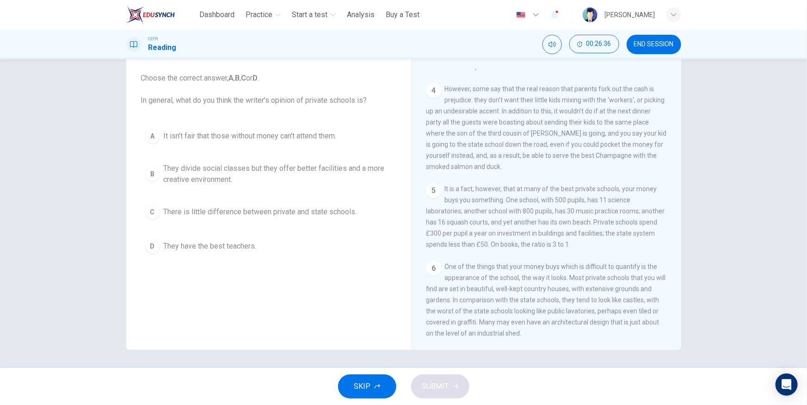
click at [315, 174] on span "They divide social classes but they offer better facilities and a more creative…" at bounding box center [278, 174] width 229 height 22
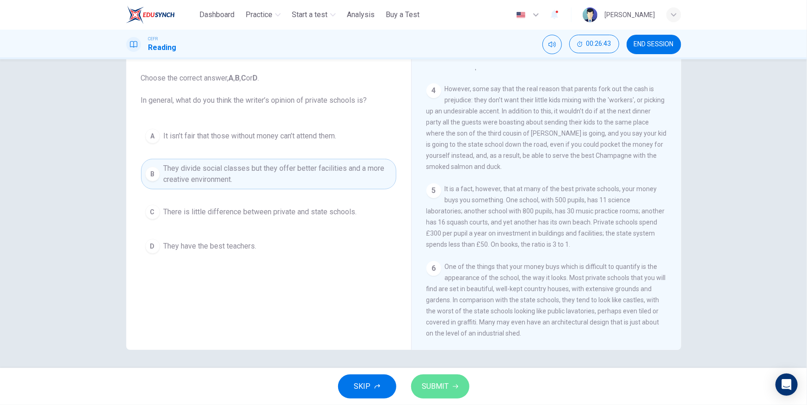
click at [453, 384] on icon "button" at bounding box center [456, 387] width 6 height 6
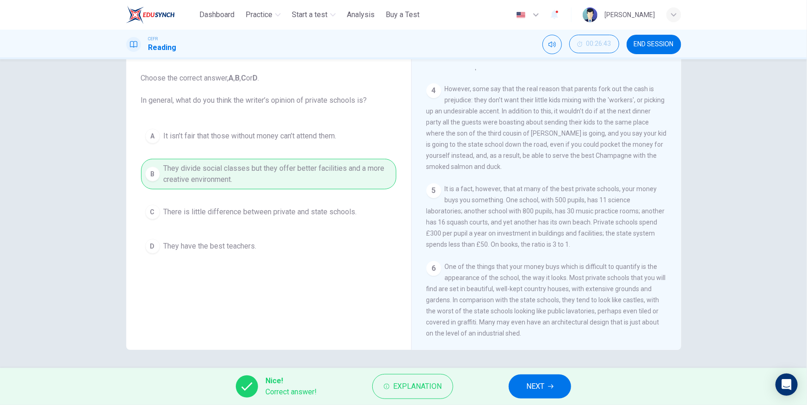
click at [531, 380] on span "NEXT" at bounding box center [536, 386] width 18 height 13
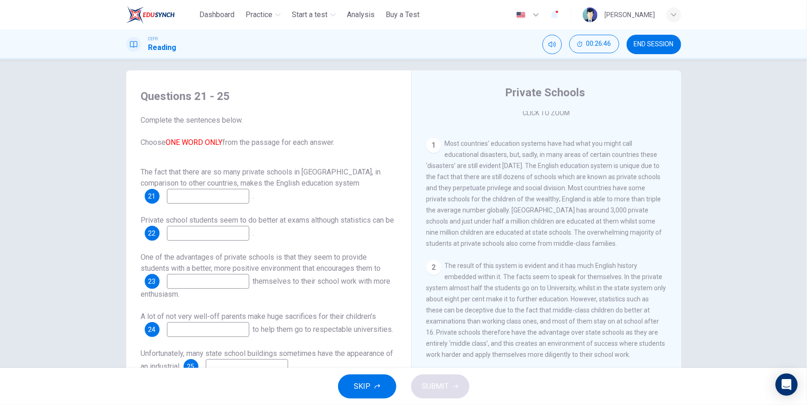
scroll to position [0, 0]
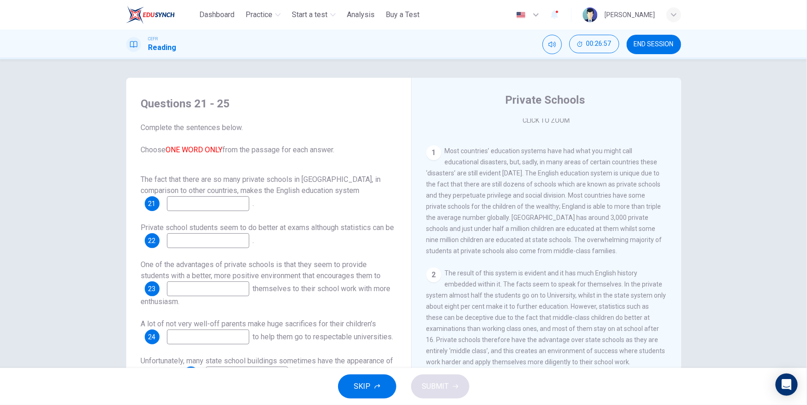
click at [217, 200] on input at bounding box center [208, 203] width 82 height 15
type input "******"
click at [243, 233] on input at bounding box center [208, 240] width 82 height 15
type input "*********"
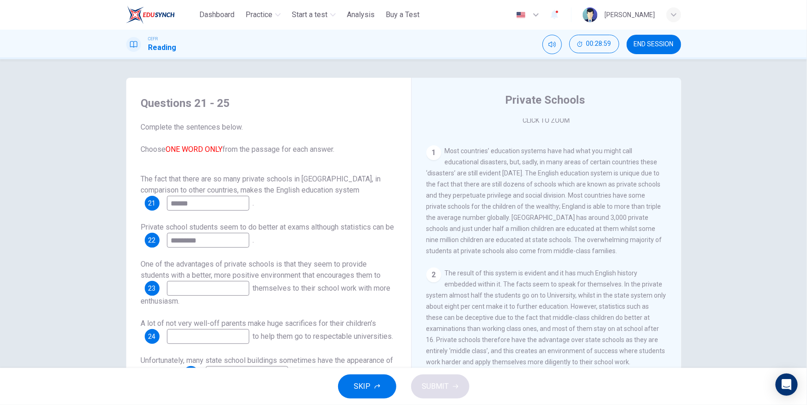
click at [235, 281] on input at bounding box center [208, 288] width 82 height 15
type input "*"
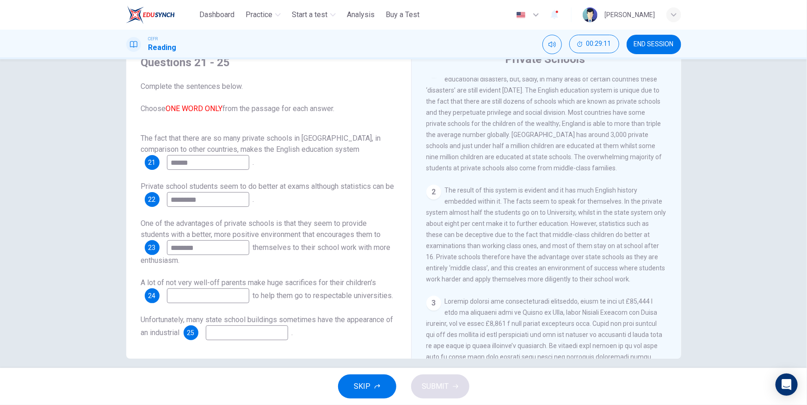
scroll to position [50, 0]
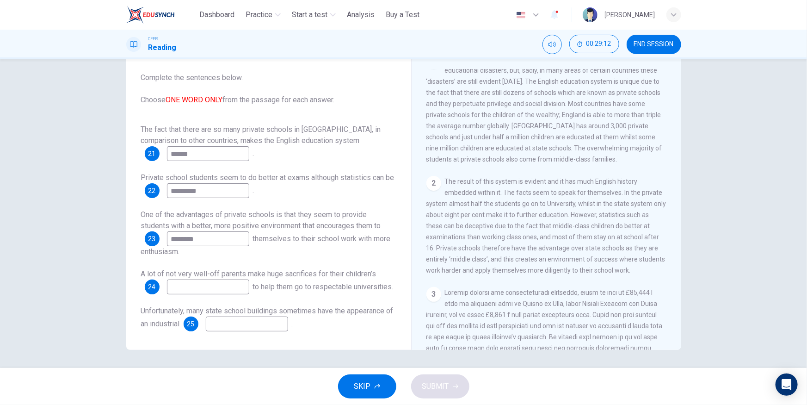
type input "********"
click at [245, 279] on input at bounding box center [208, 286] width 82 height 15
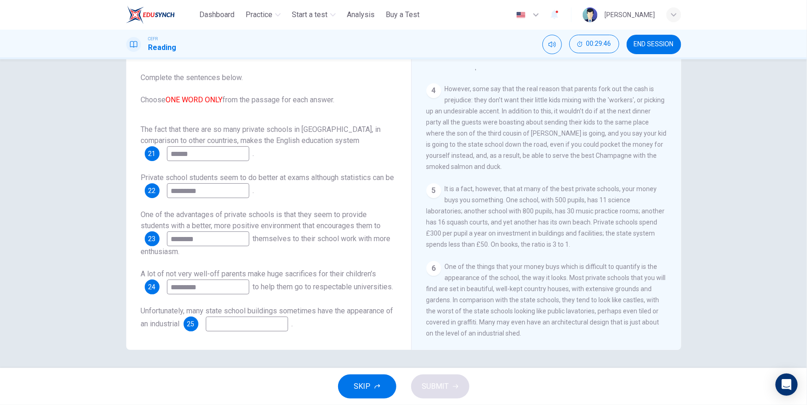
scroll to position [589, 0]
type input "*********"
click at [239, 333] on div "Questions 21 - 25 Complete the sentences below. Choose ONE WORD ONLY from the p…" at bounding box center [269, 189] width 270 height 304
click at [244, 326] on input at bounding box center [247, 324] width 82 height 15
type input "****"
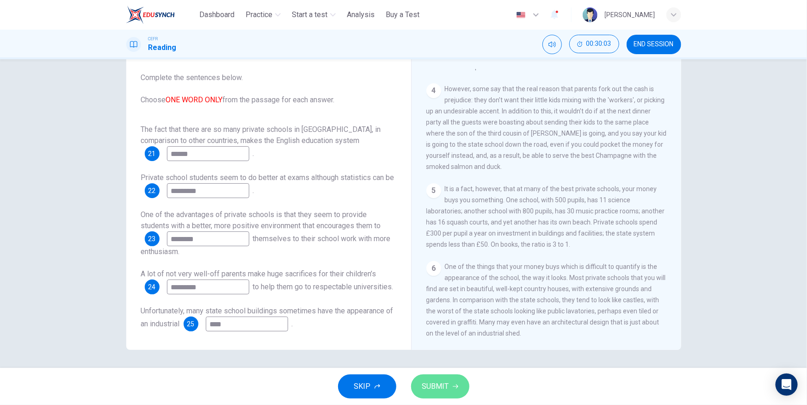
click at [428, 385] on span "SUBMIT" at bounding box center [435, 386] width 27 height 13
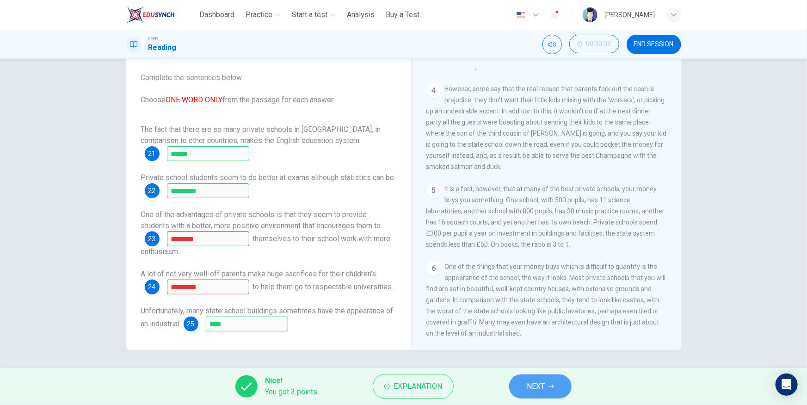
click at [536, 393] on button "NEXT" at bounding box center [540, 386] width 62 height 24
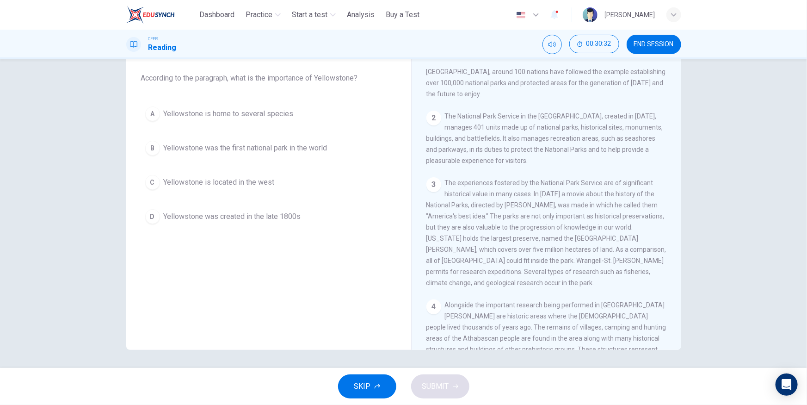
scroll to position [44, 0]
click at [643, 49] on button "END SESSION" at bounding box center [654, 44] width 55 height 19
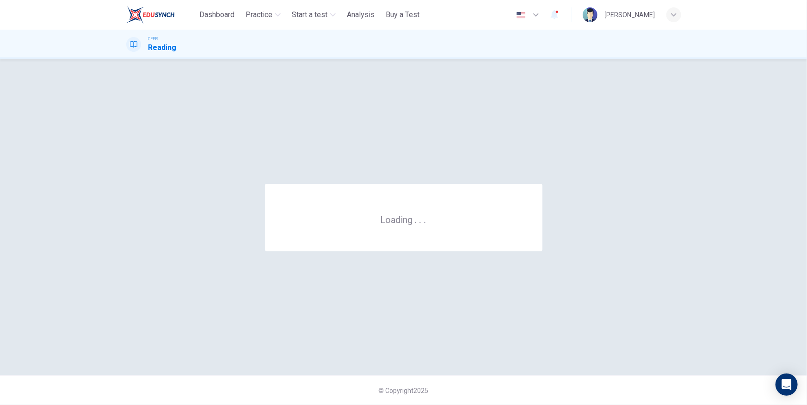
scroll to position [0, 0]
